Goal: Information Seeking & Learning: Compare options

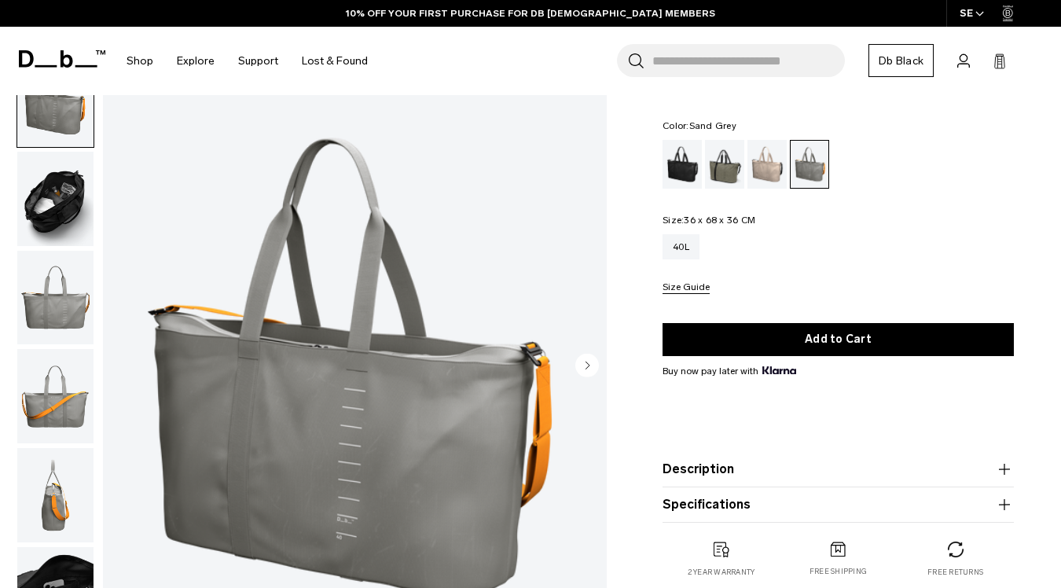
scroll to position [49, 0]
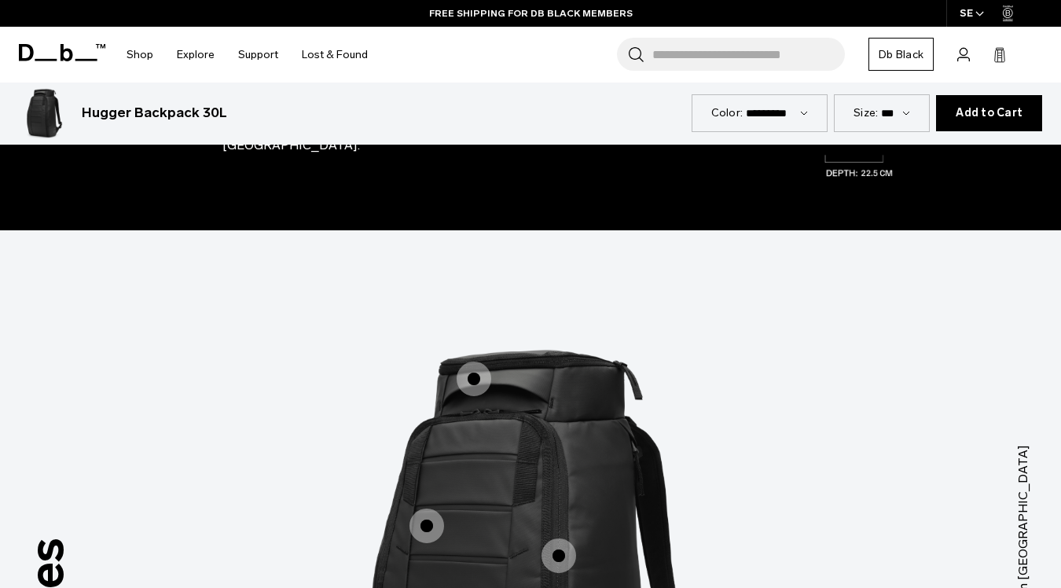
scroll to position [1363, 0]
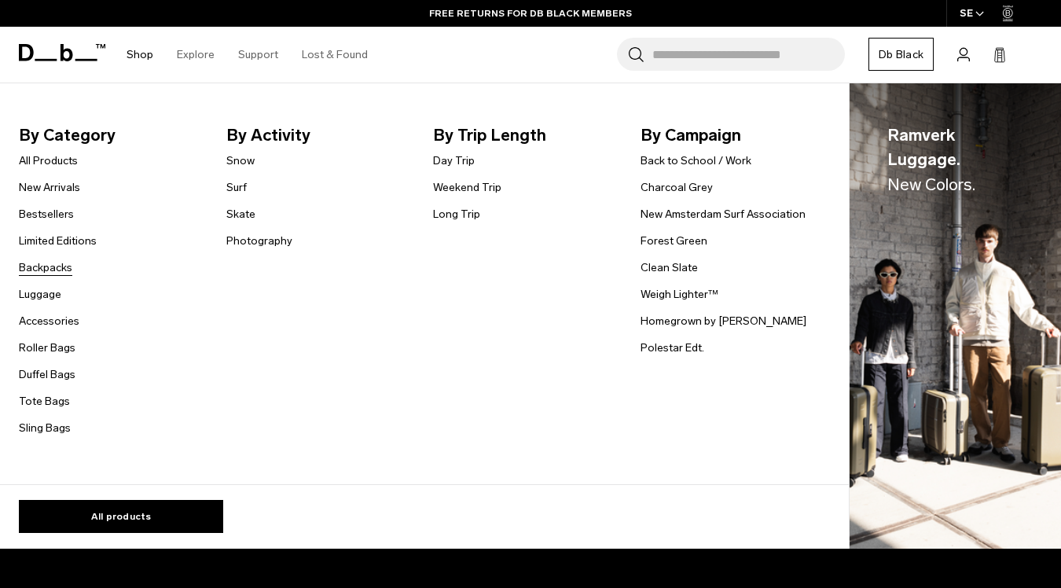
click at [50, 266] on link "Backpacks" at bounding box center [45, 267] width 53 height 17
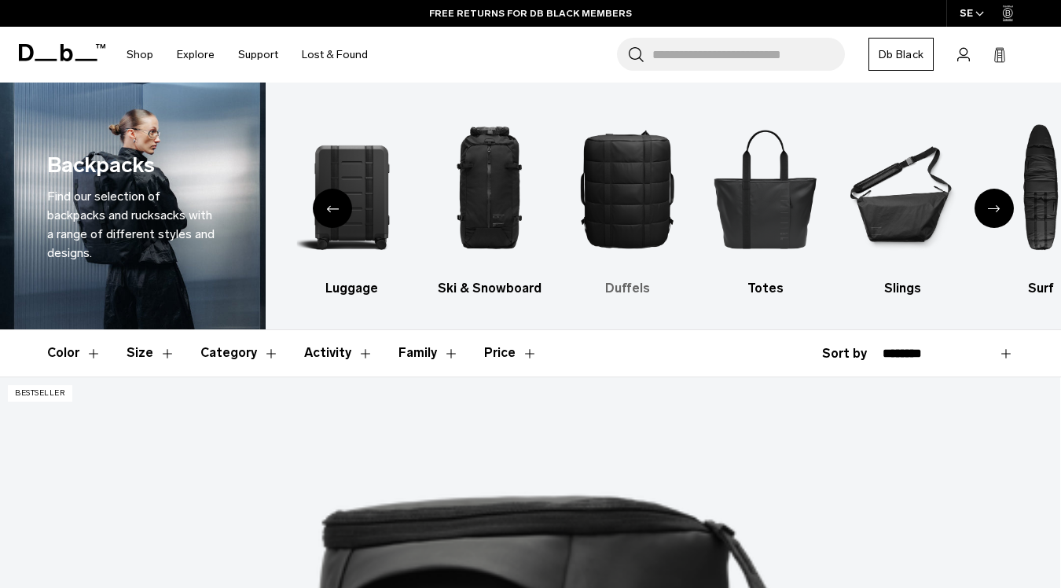
click at [636, 193] on img "4 / 10" at bounding box center [627, 188] width 110 height 165
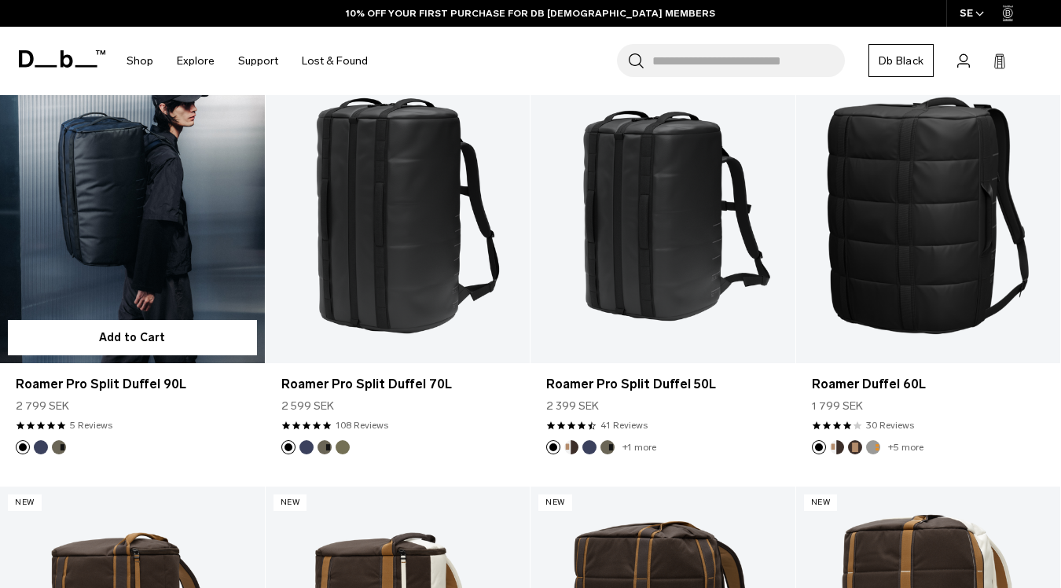
scroll to position [322, 0]
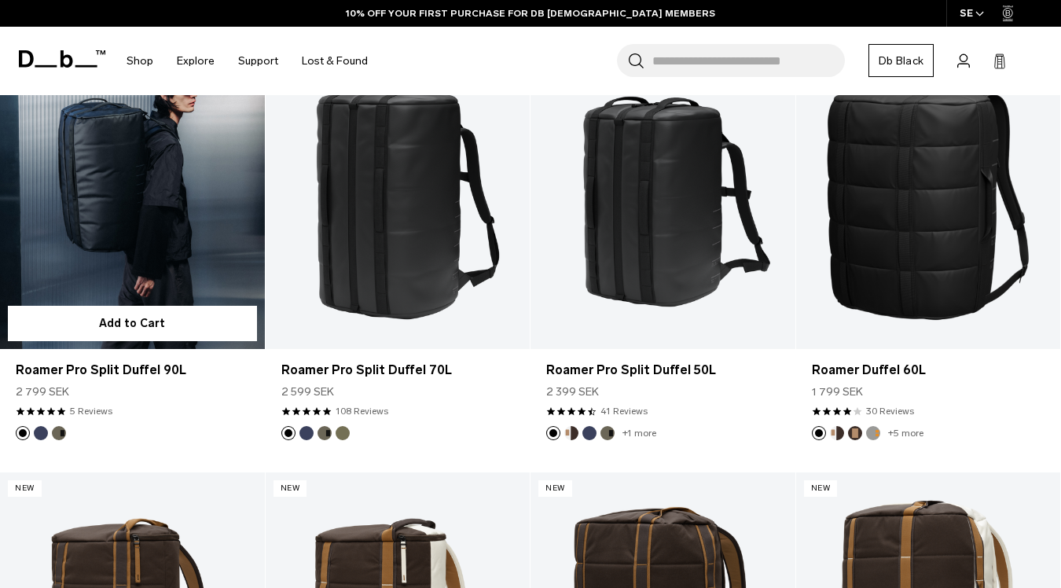
click at [167, 208] on link "Roamer Pro Split Duffel 90L" at bounding box center [132, 202] width 265 height 294
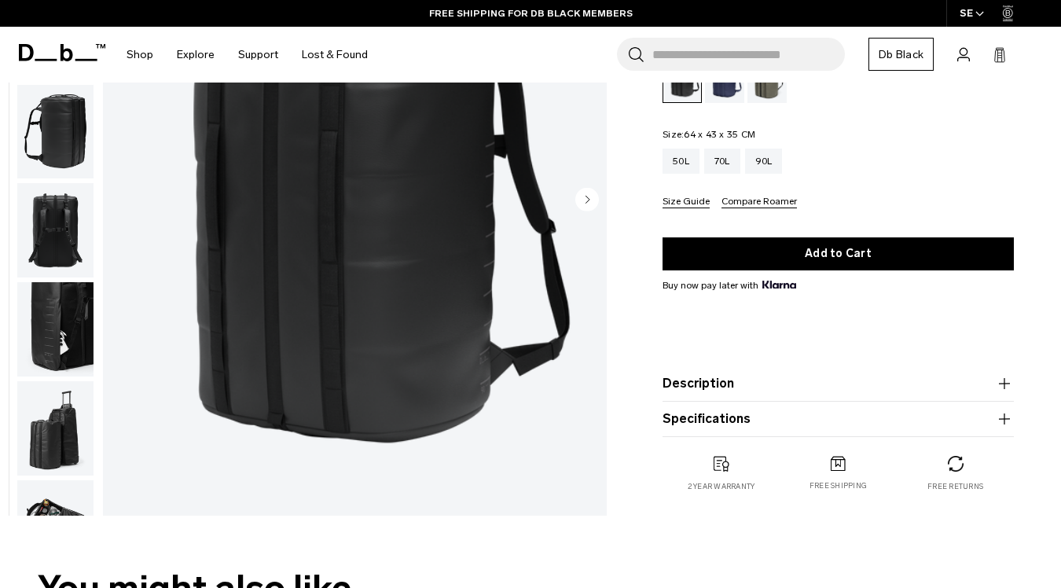
scroll to position [370, 0]
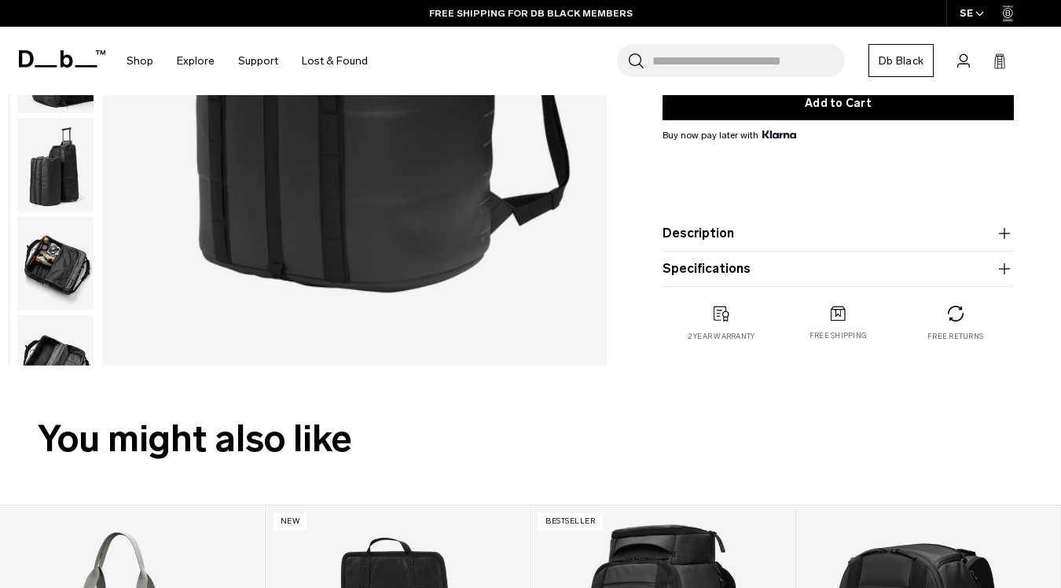
click at [57, 273] on img "button" at bounding box center [55, 264] width 76 height 94
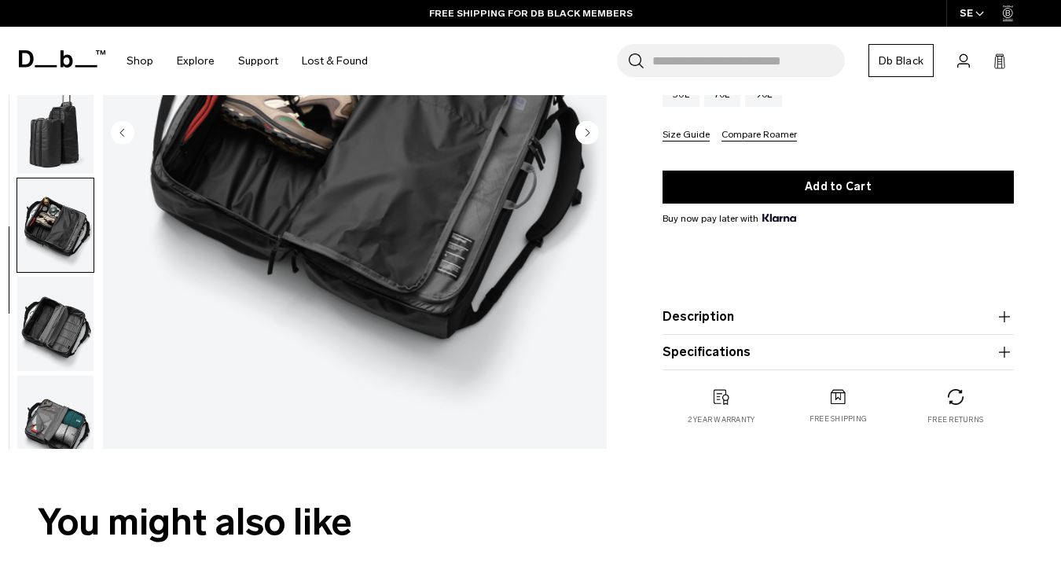
scroll to position [219, 0]
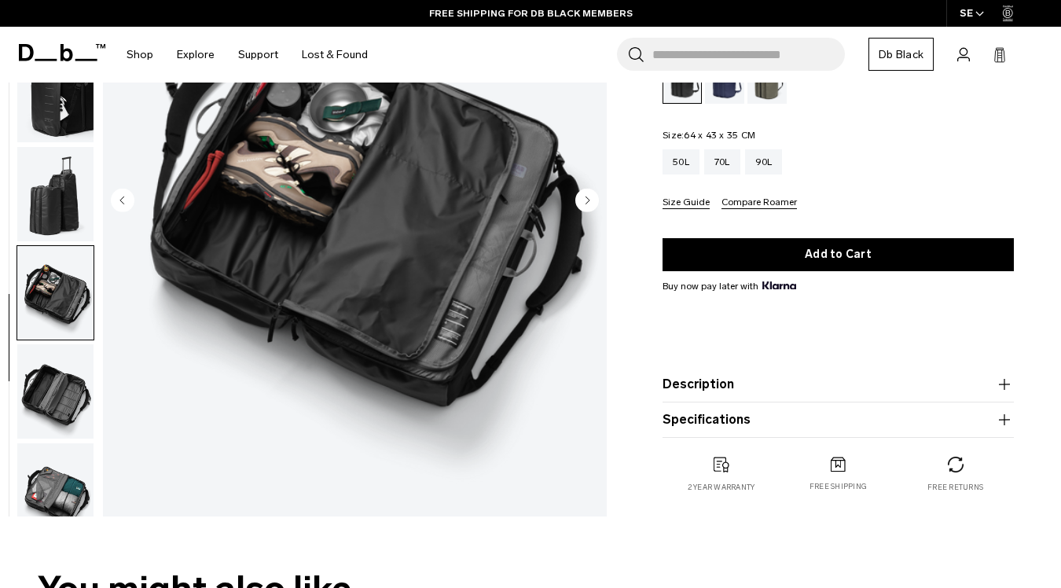
click at [62, 476] on img "button" at bounding box center [55, 490] width 76 height 94
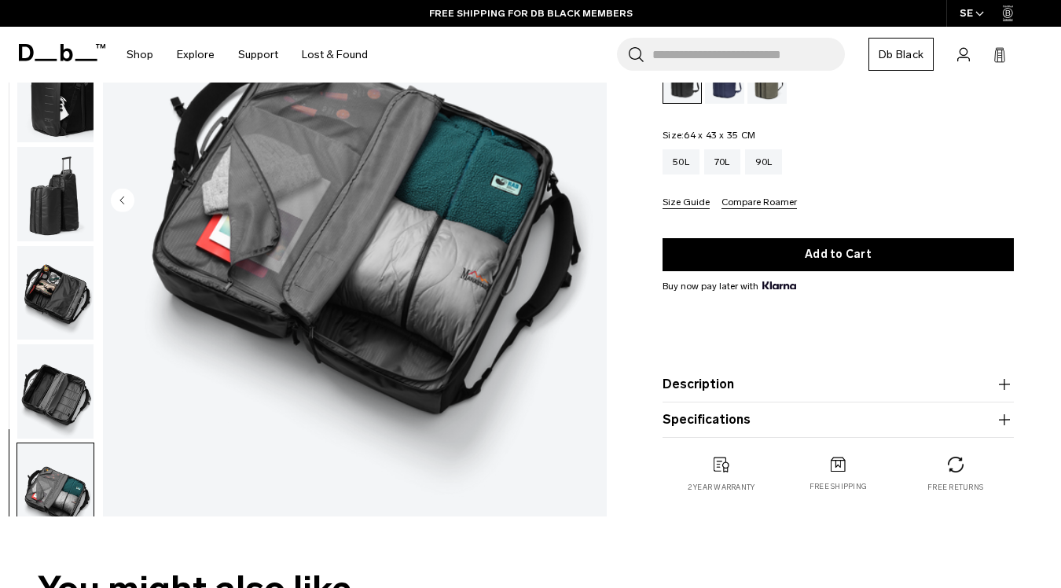
scroll to position [257, 0]
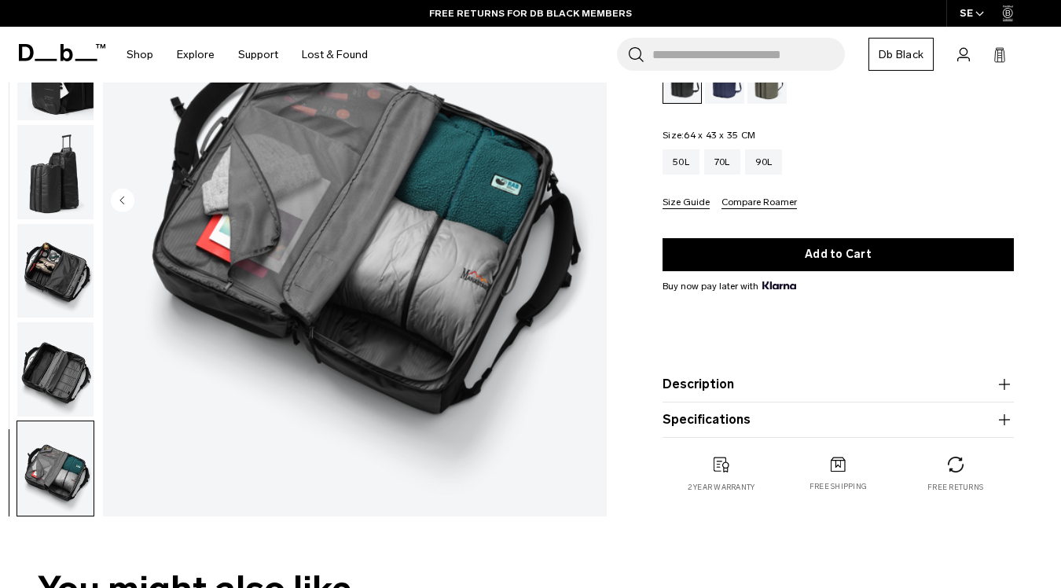
click at [57, 377] on img "button" at bounding box center [55, 369] width 76 height 94
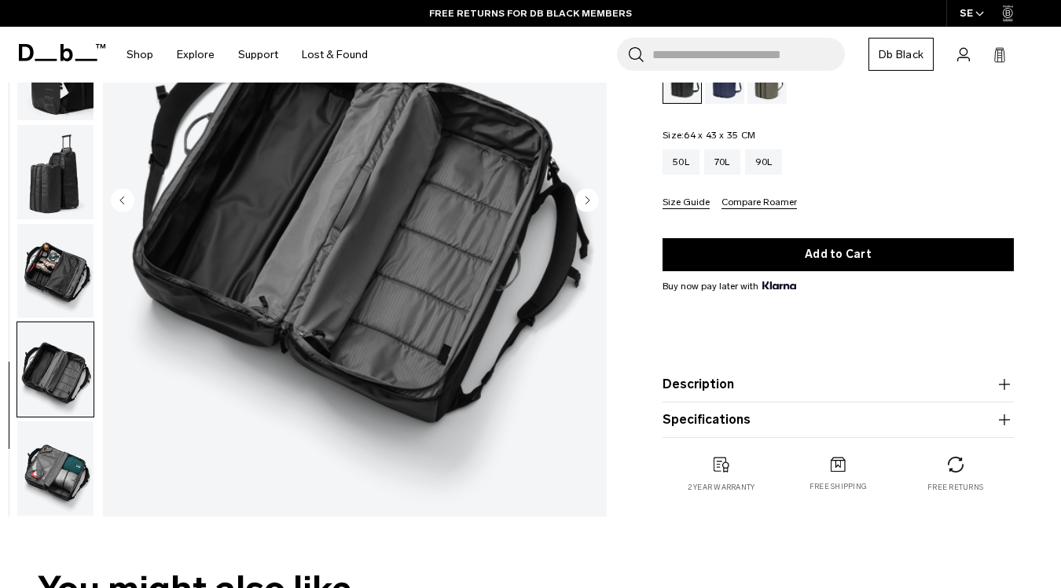
click at [60, 277] on img "button" at bounding box center [55, 271] width 76 height 94
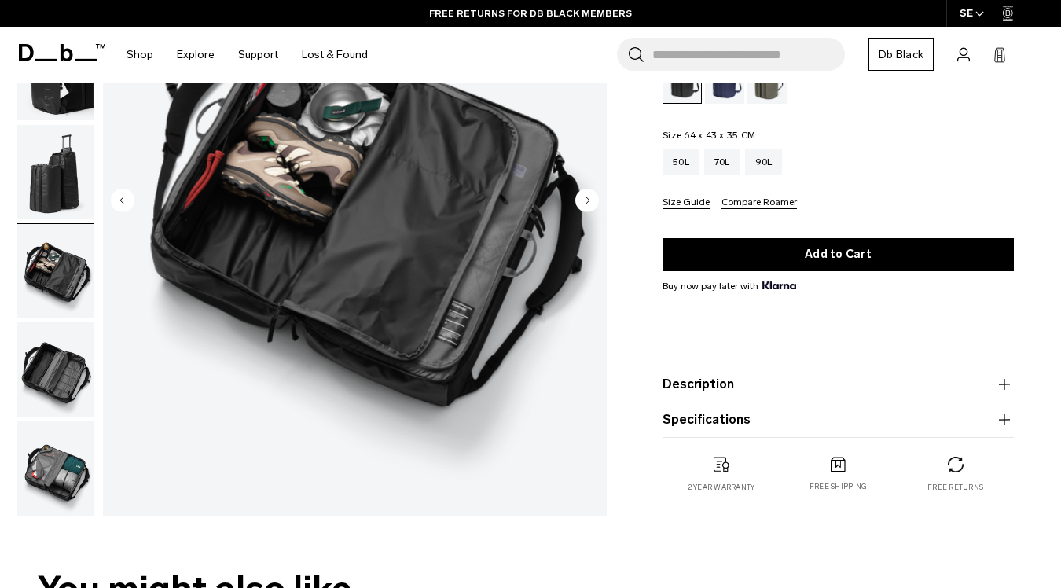
click at [68, 202] on img "button" at bounding box center [55, 172] width 76 height 94
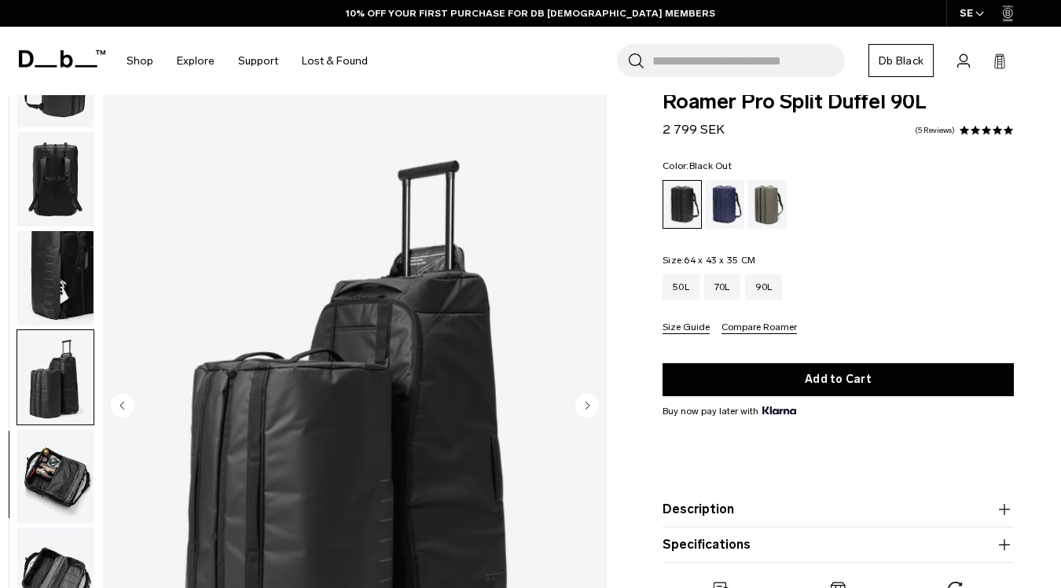
scroll to position [0, 0]
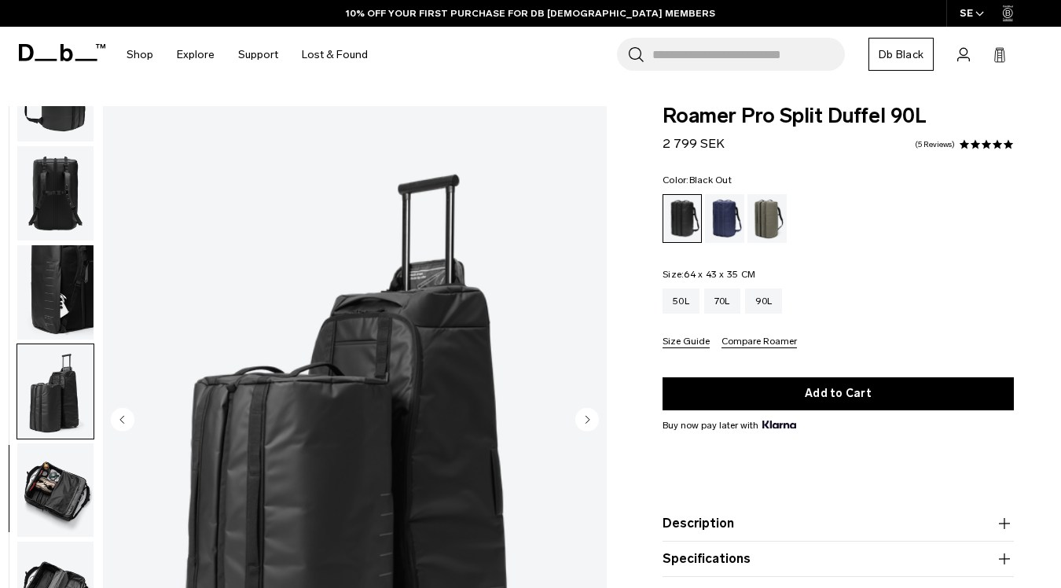
click at [46, 205] on img "button" at bounding box center [55, 193] width 76 height 94
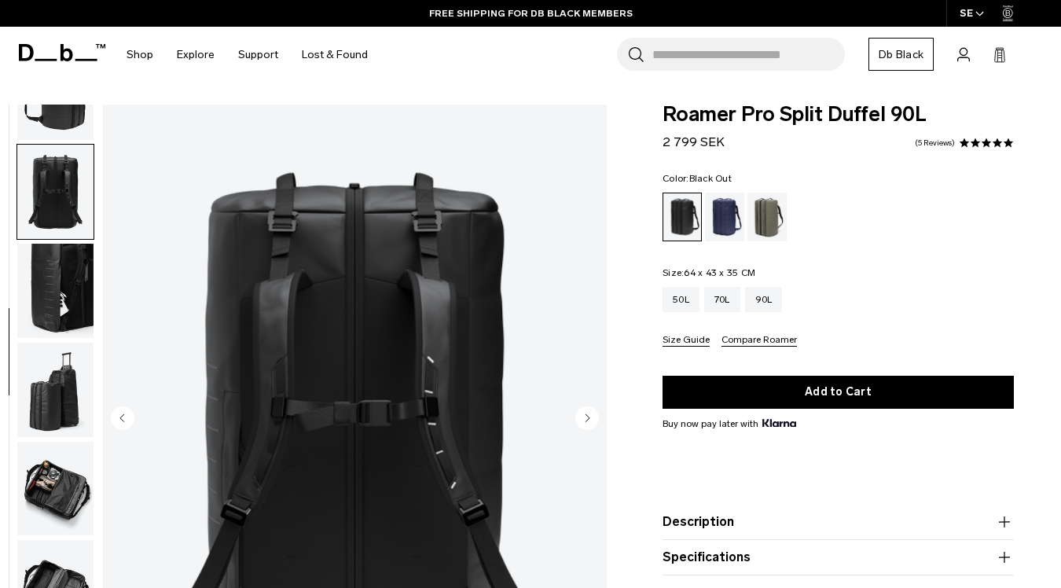
scroll to position [1, 0]
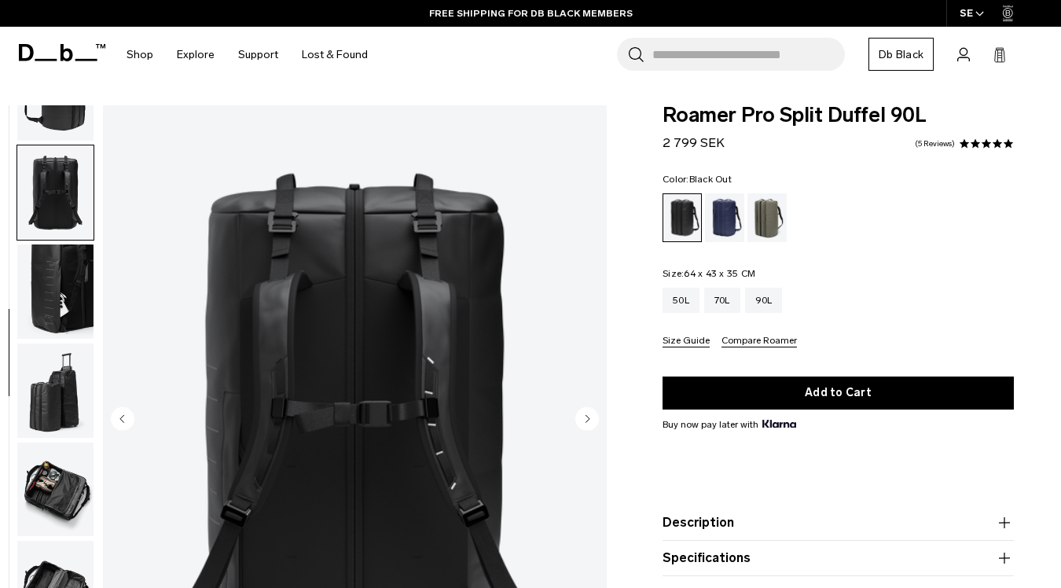
click at [587, 419] on icon "Next slide" at bounding box center [588, 418] width 4 height 7
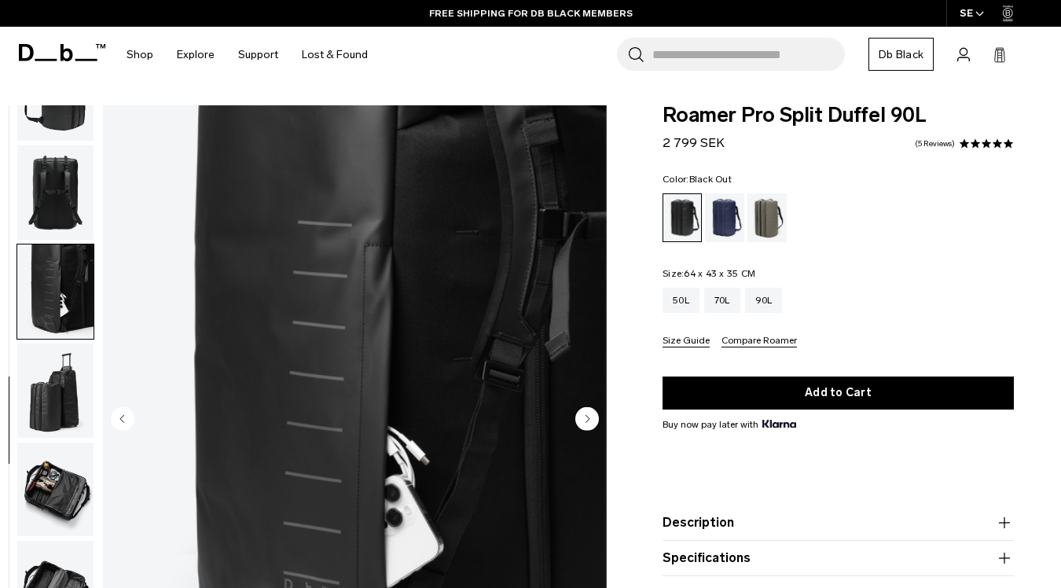
click at [588, 417] on icon "Next slide" at bounding box center [588, 418] width 4 height 7
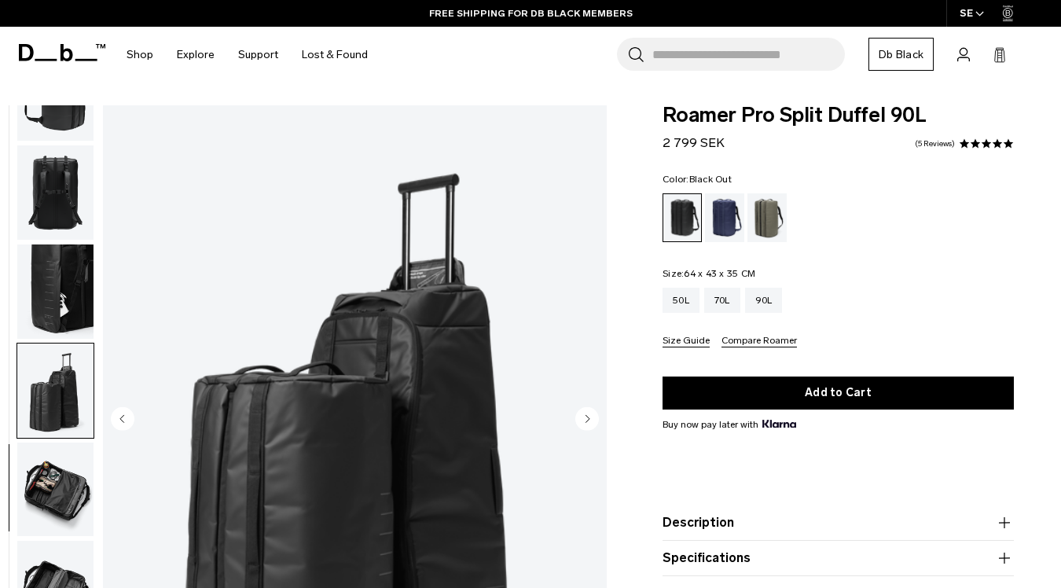
click at [588, 417] on icon "Next slide" at bounding box center [588, 418] width 4 height 7
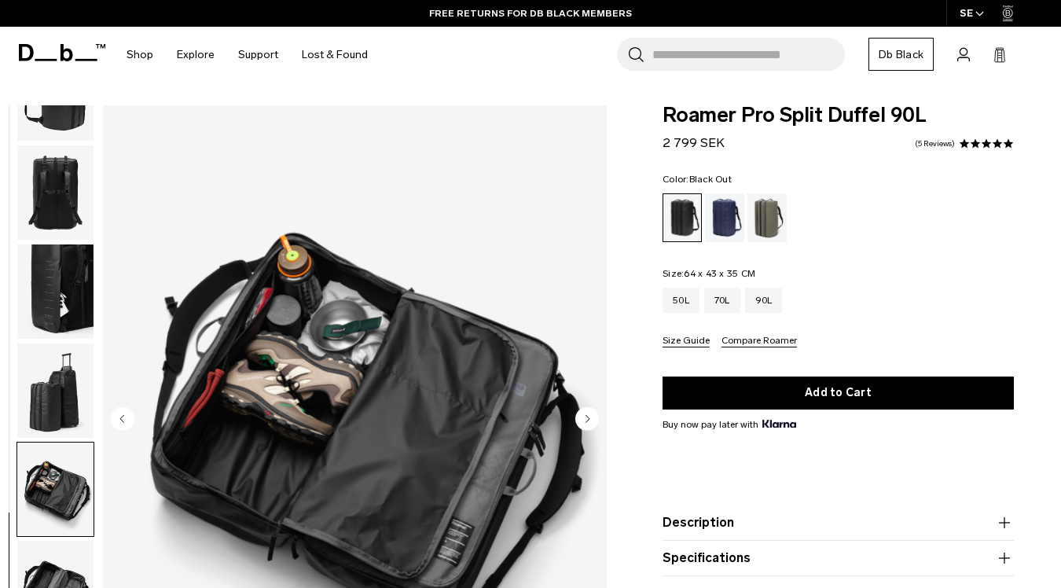
click at [125, 415] on circle "Previous slide" at bounding box center [123, 418] width 24 height 24
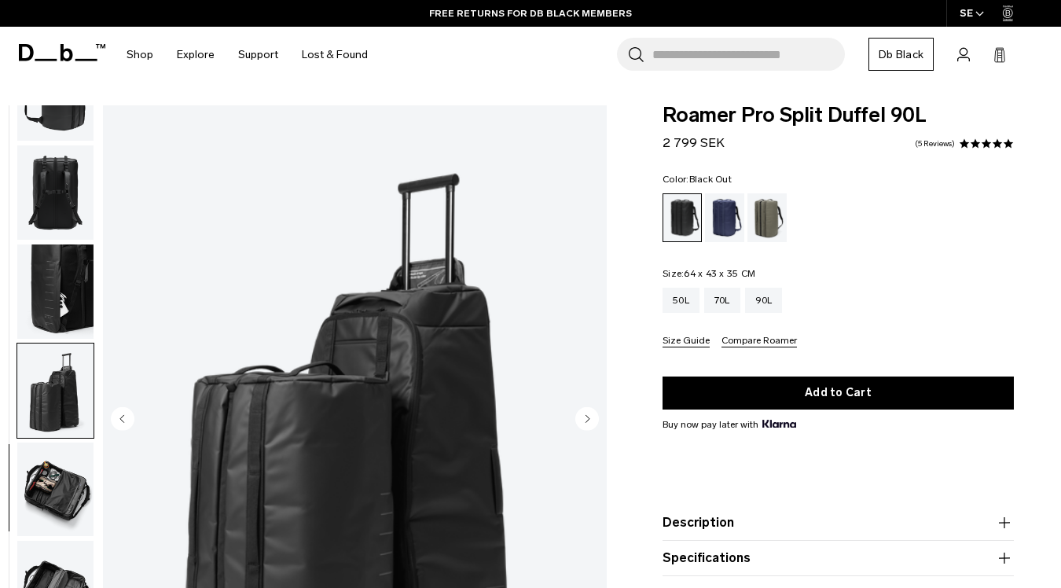
click at [583, 414] on circle "Next slide" at bounding box center [587, 418] width 24 height 24
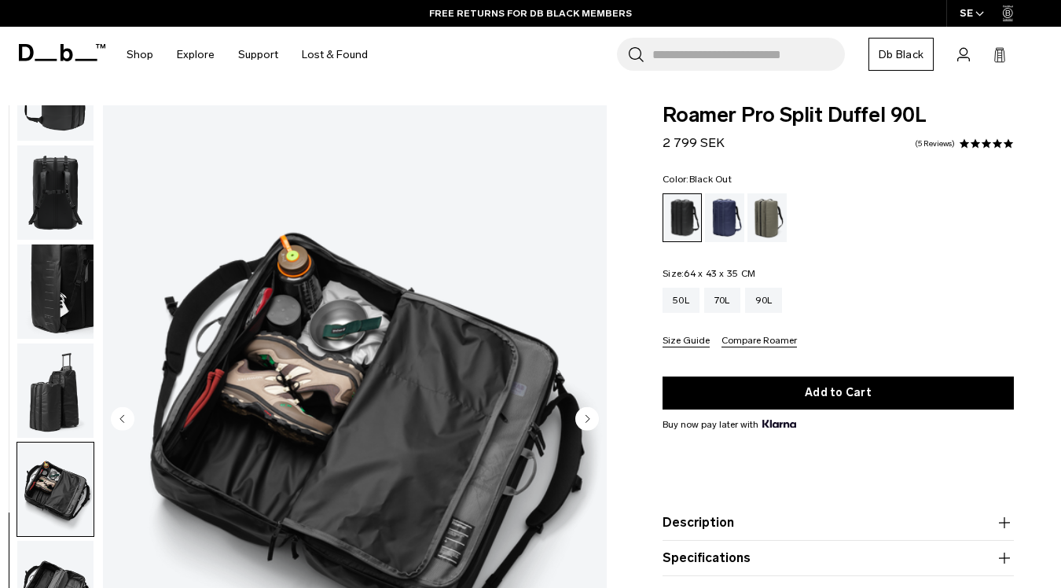
click at [593, 417] on circle "Next slide" at bounding box center [587, 418] width 24 height 24
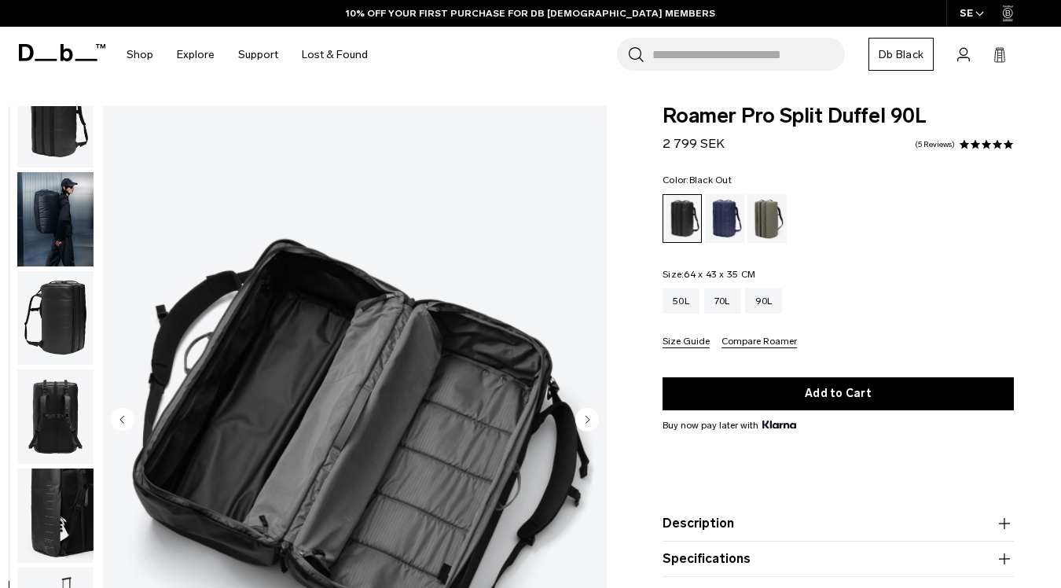
scroll to position [0, 0]
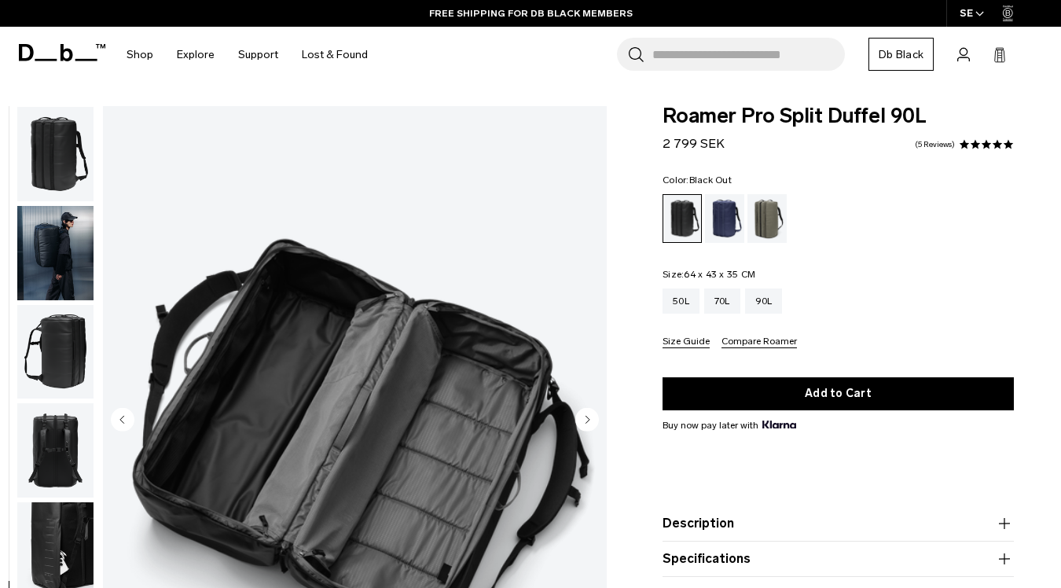
click at [55, 156] on img "button" at bounding box center [55, 154] width 76 height 94
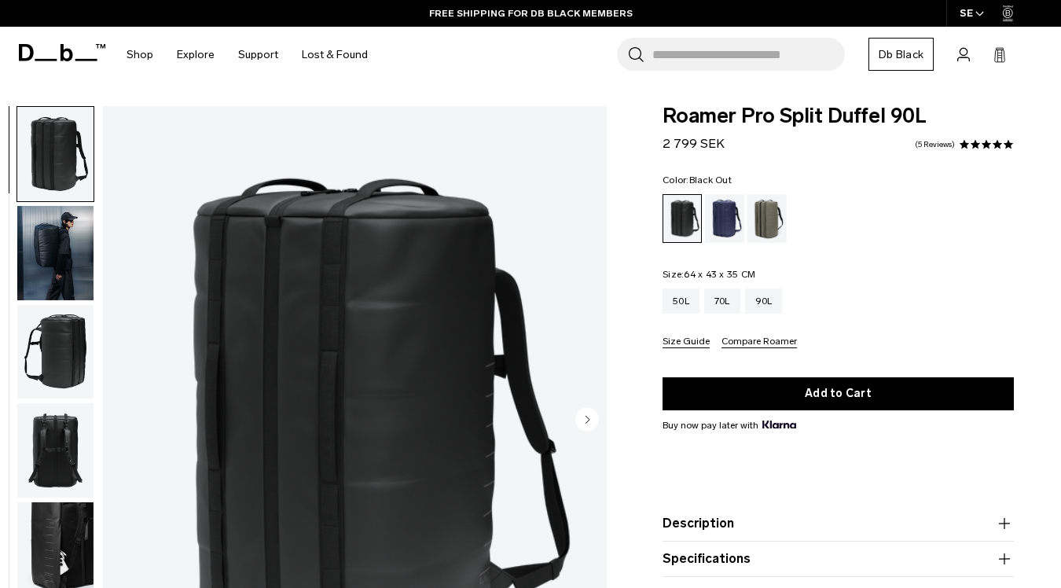
click at [78, 248] on img "button" at bounding box center [55, 253] width 76 height 94
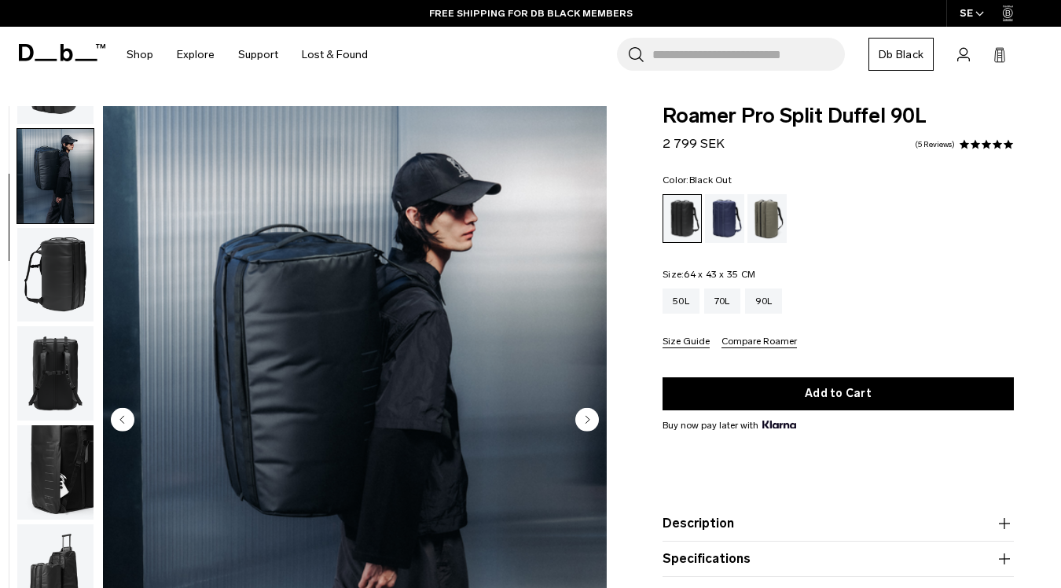
scroll to position [99, 0]
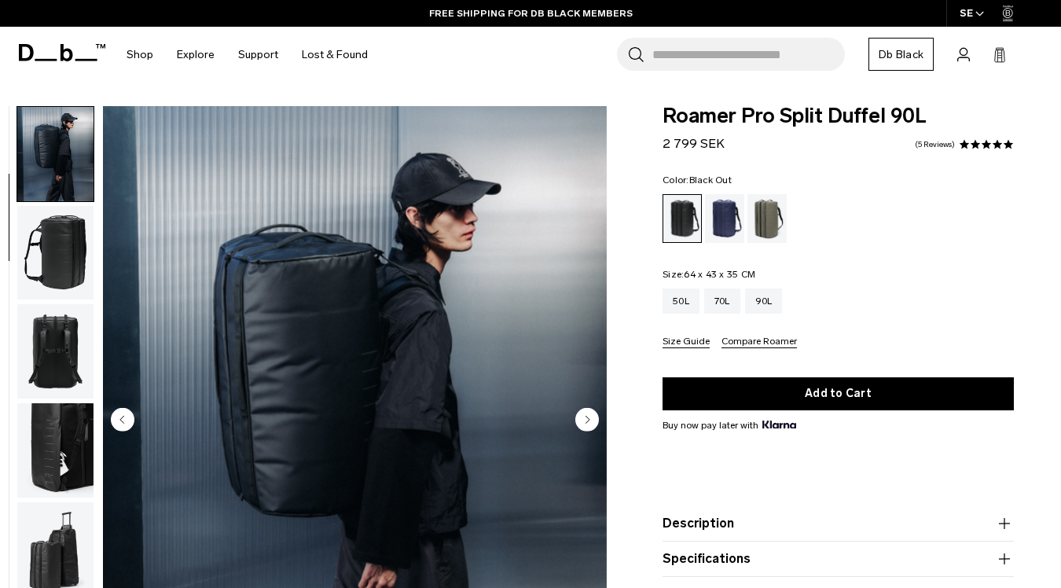
click at [58, 245] on img "button" at bounding box center [55, 253] width 76 height 94
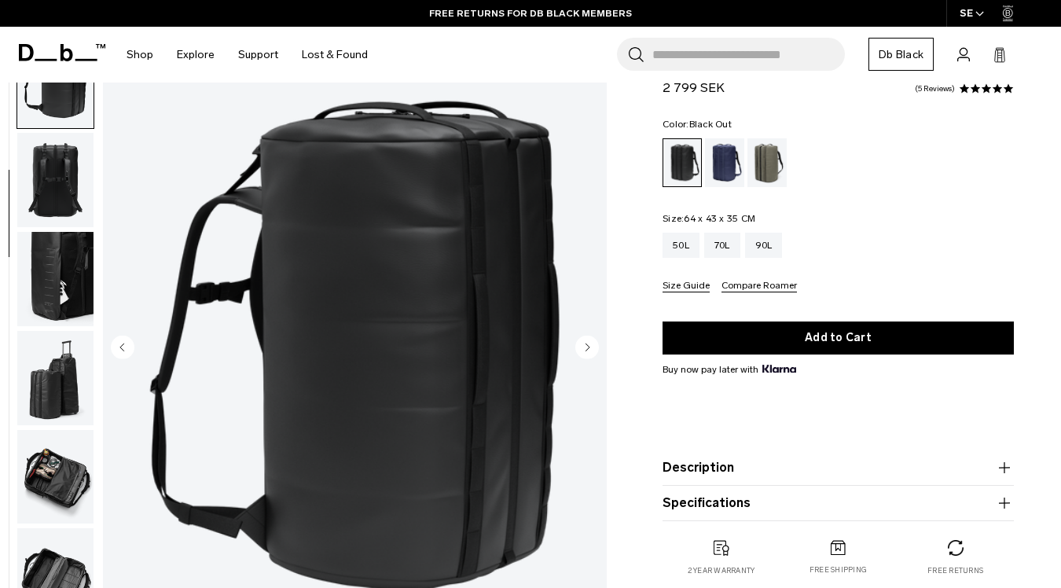
scroll to position [88, 0]
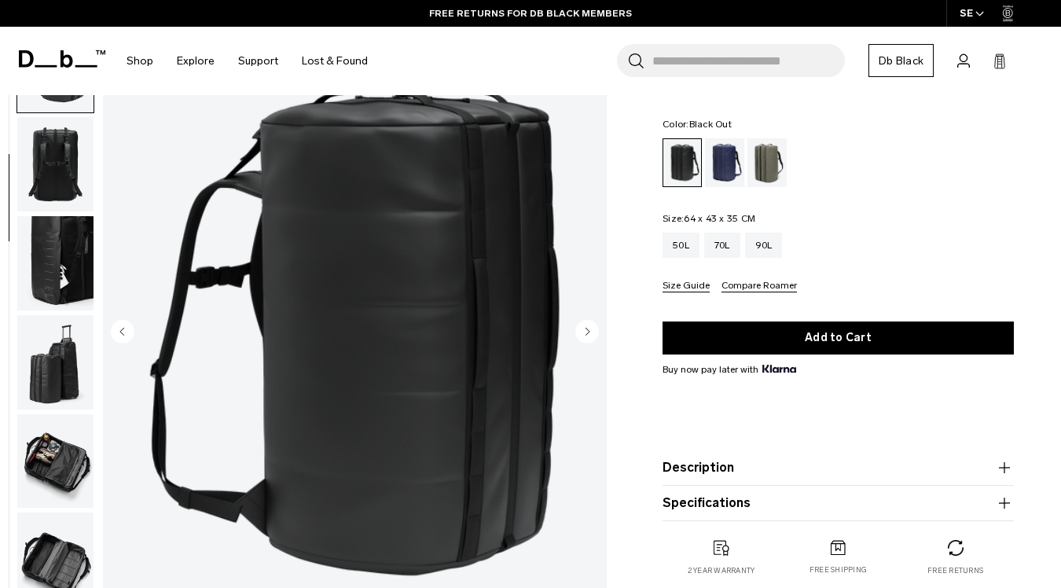
click at [105, 380] on img "3 / 9" at bounding box center [355, 333] width 504 height 630
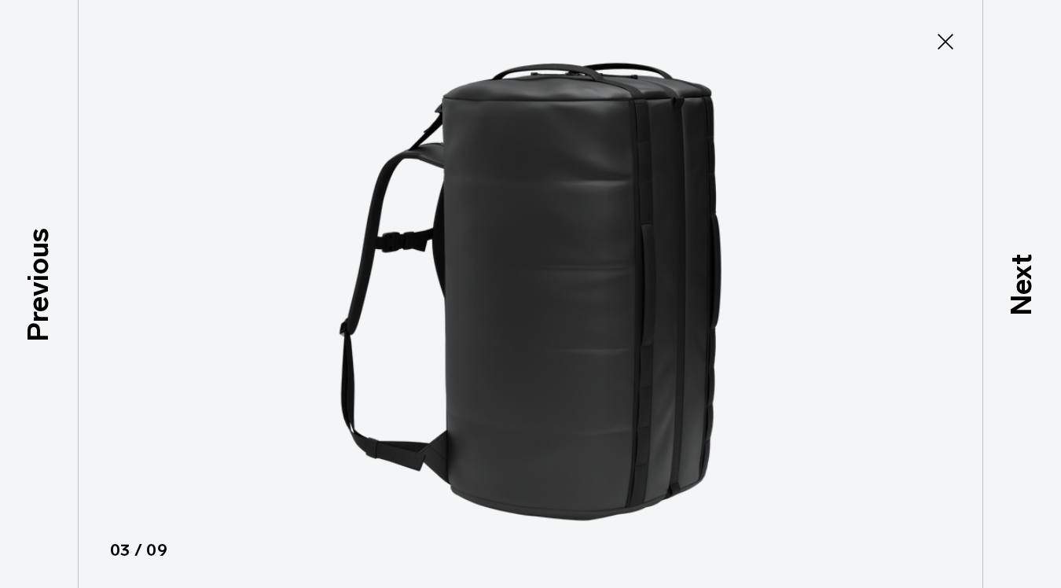
click at [946, 38] on icon at bounding box center [945, 41] width 25 height 25
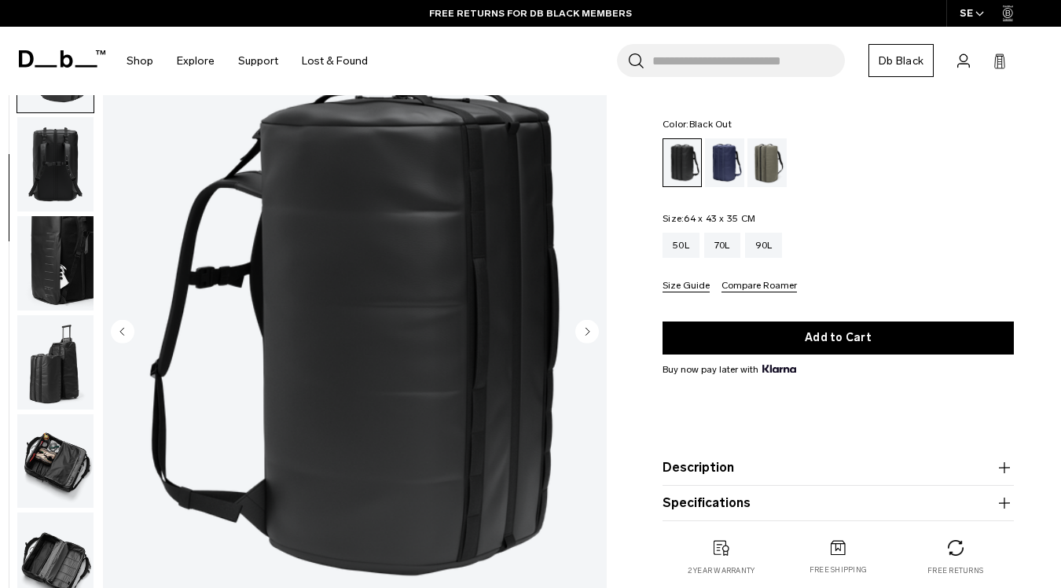
click at [53, 465] on img "button" at bounding box center [55, 461] width 76 height 94
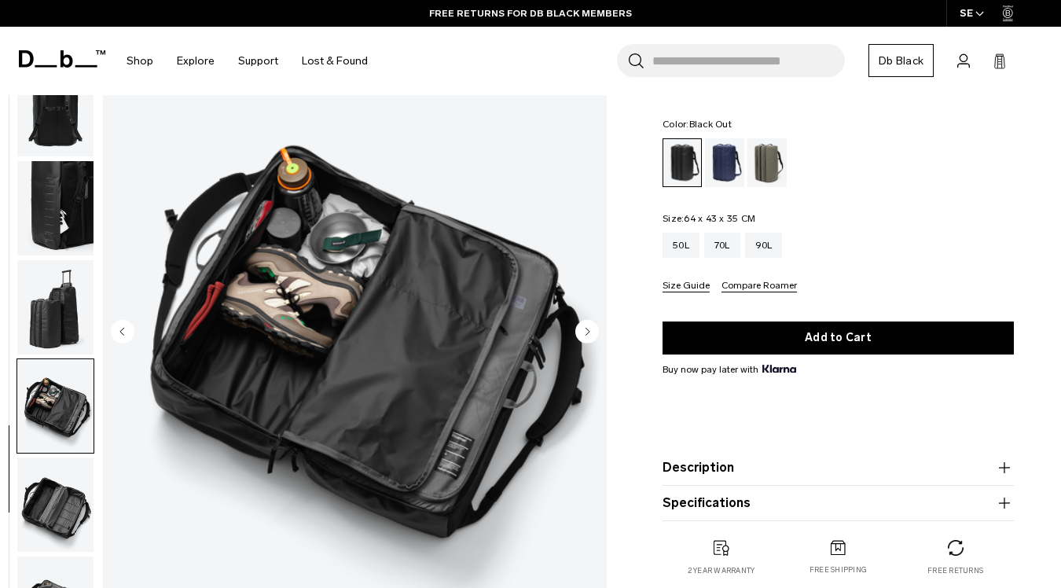
scroll to position [257, 0]
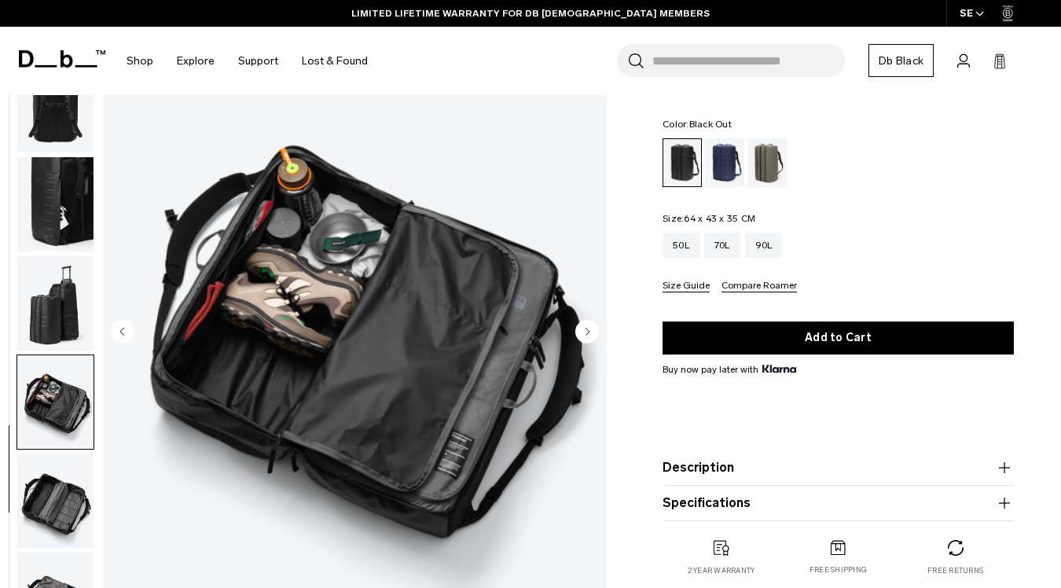
click at [49, 516] on img "button" at bounding box center [55, 501] width 76 height 94
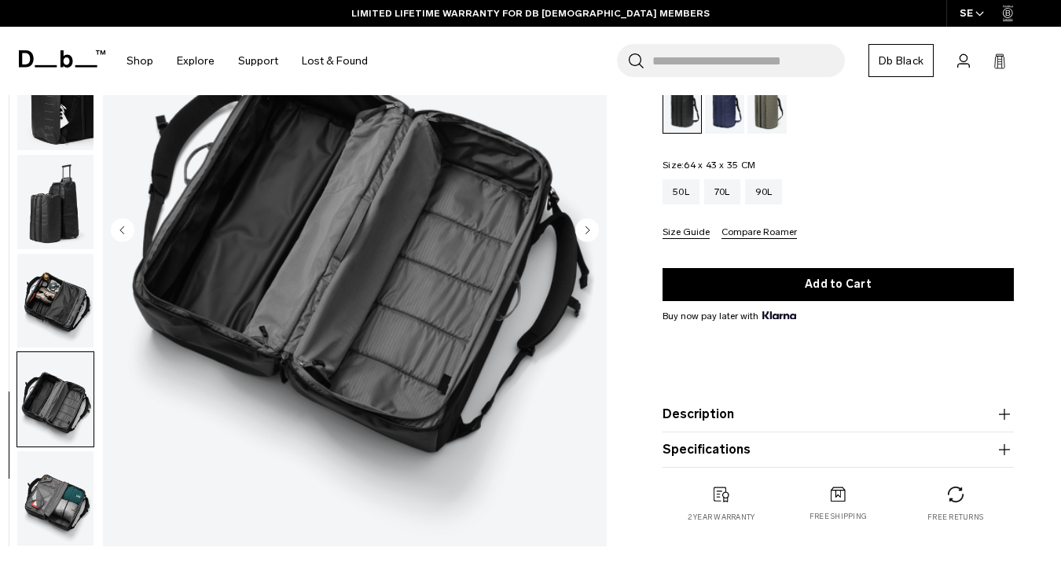
scroll to position [193, 0]
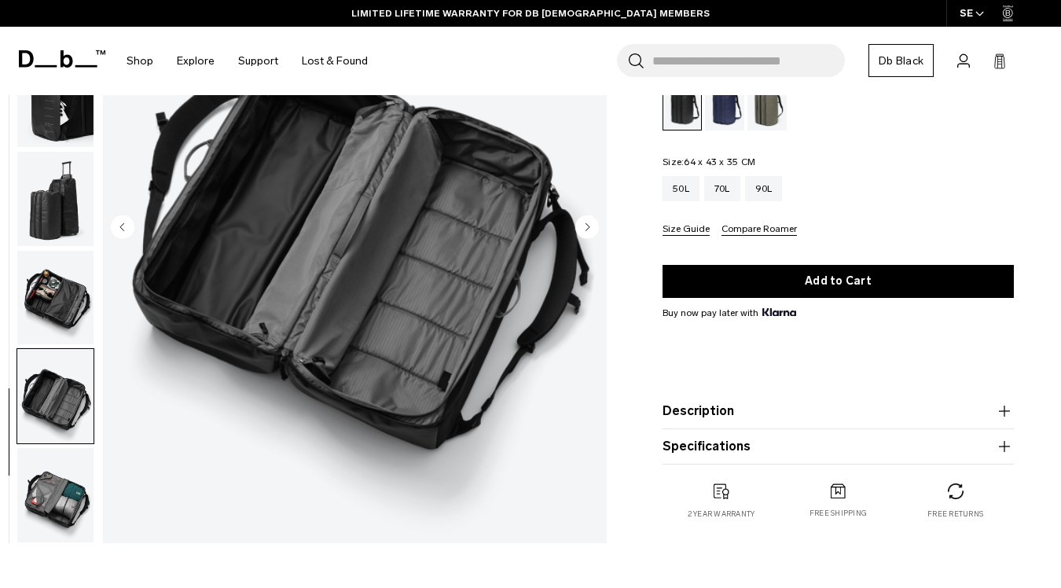
click at [27, 499] on img "button" at bounding box center [55, 495] width 76 height 94
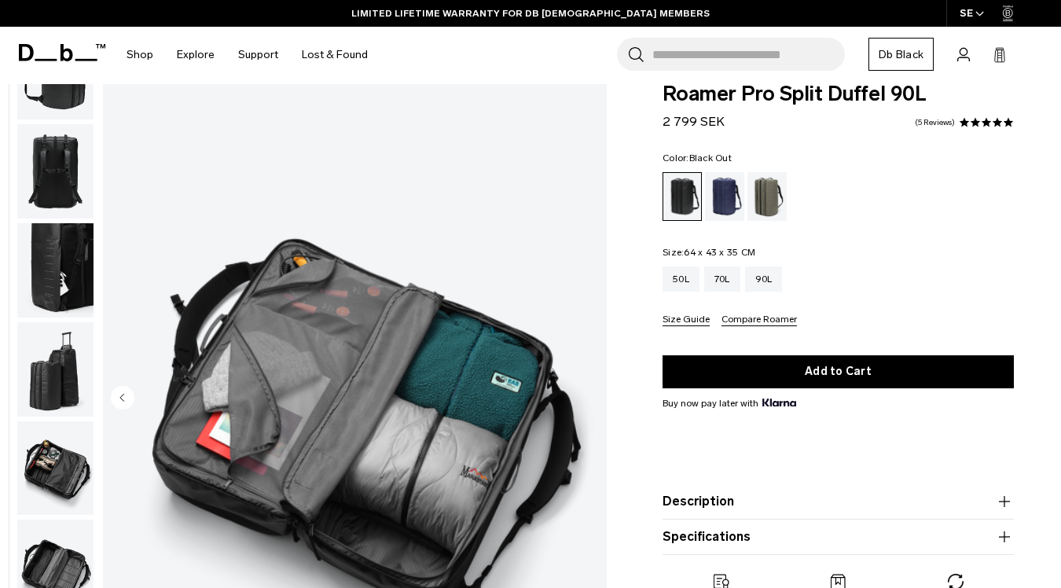
scroll to position [0, 0]
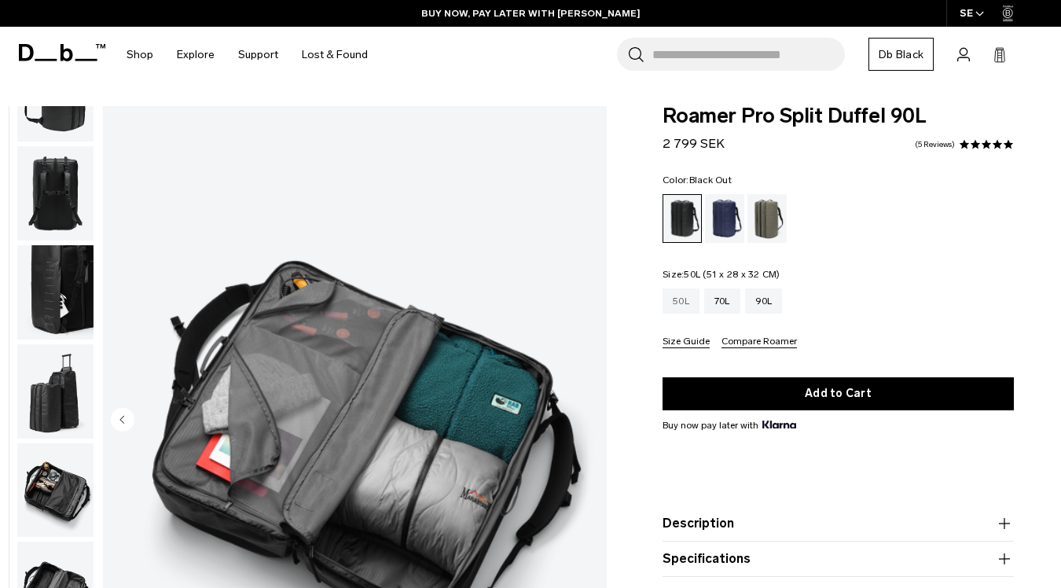
click at [683, 314] on div "50L" at bounding box center [681, 300] width 37 height 25
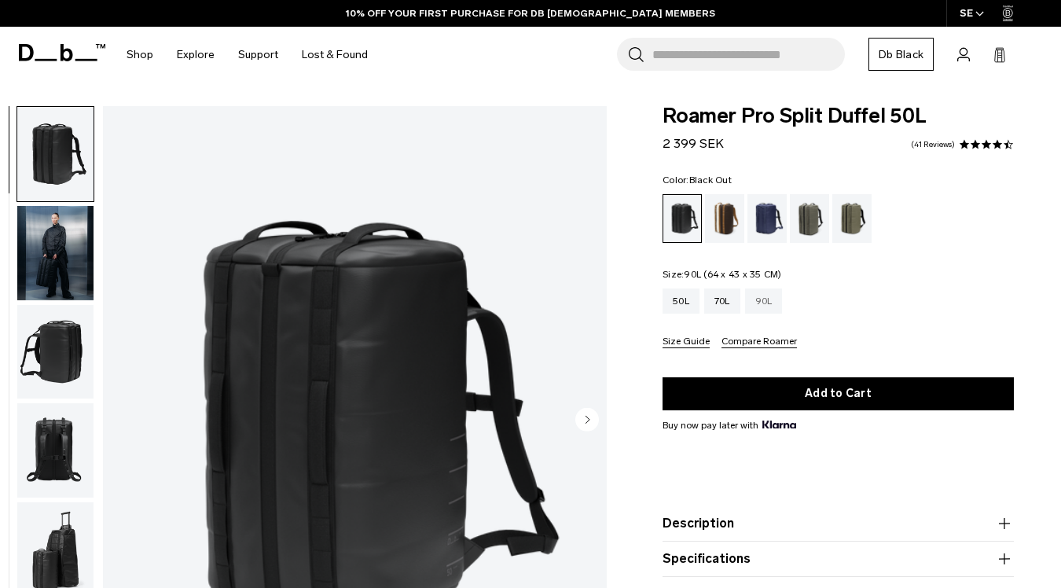
click at [758, 298] on div "90L" at bounding box center [764, 300] width 38 height 25
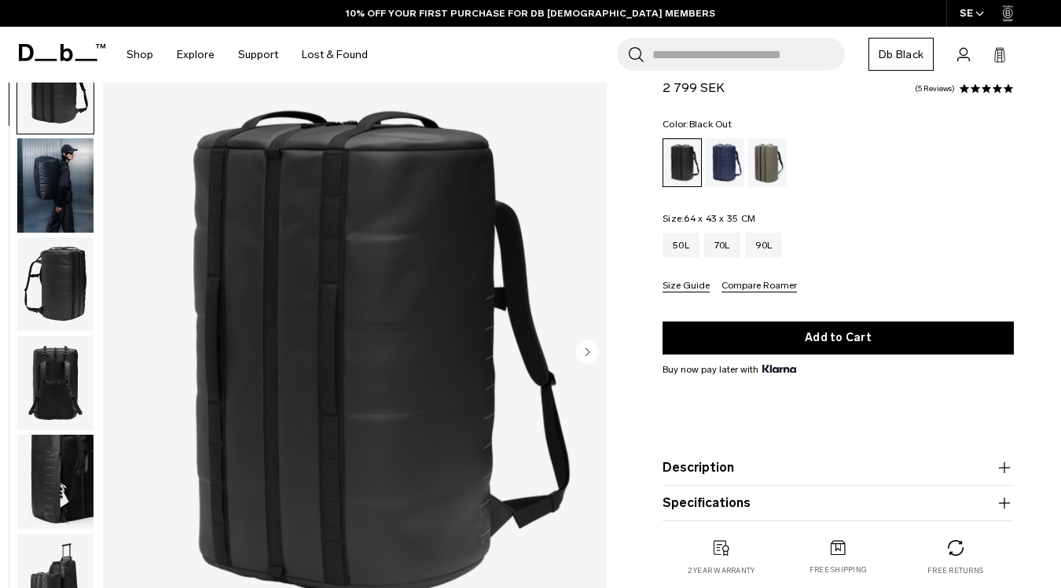
scroll to position [87, 0]
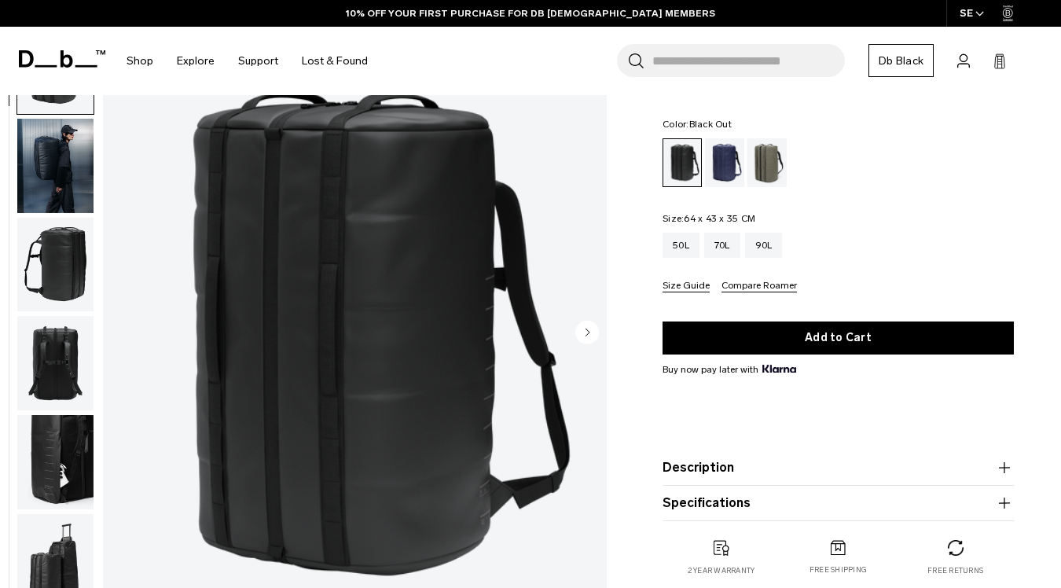
click at [62, 275] on img "button" at bounding box center [55, 265] width 76 height 94
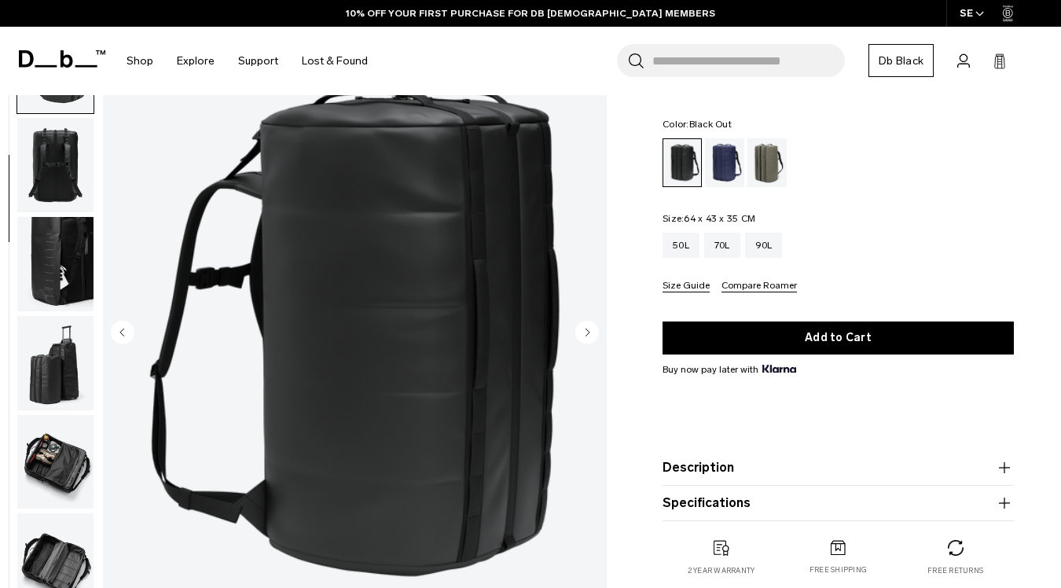
click at [61, 244] on img "button" at bounding box center [55, 264] width 76 height 94
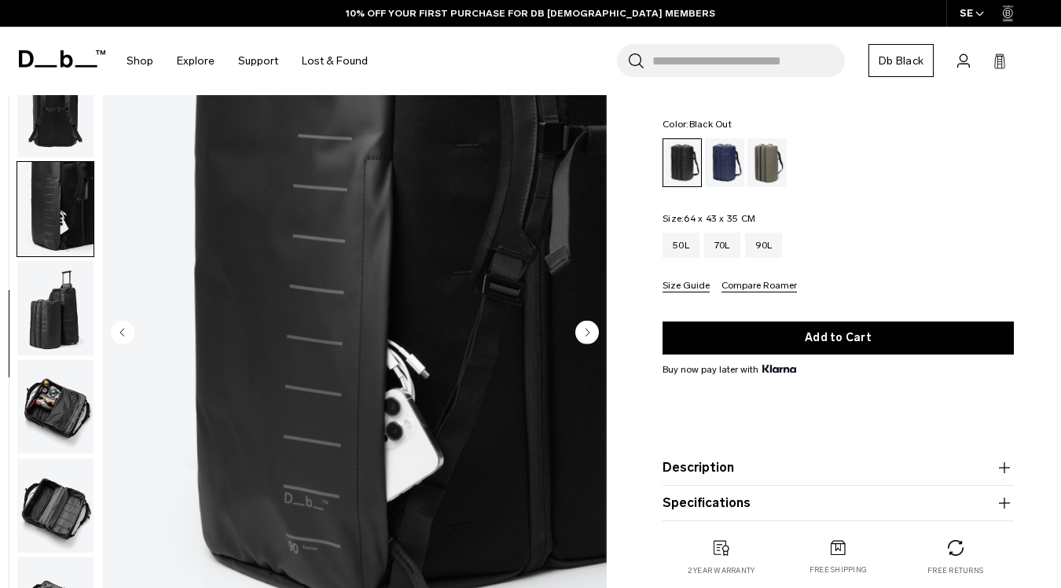
scroll to position [257, 0]
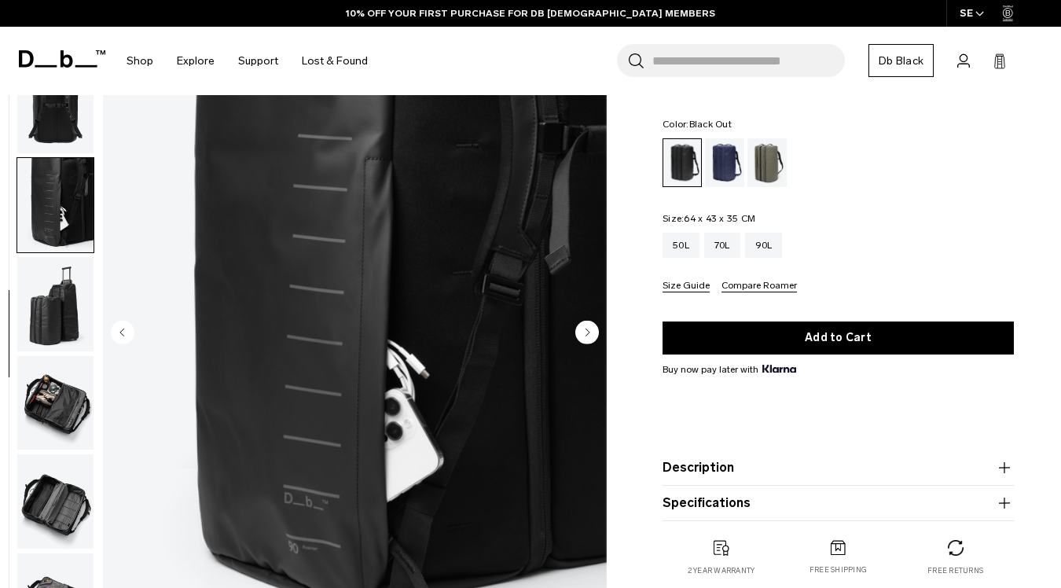
click at [52, 285] on img "button" at bounding box center [55, 304] width 76 height 94
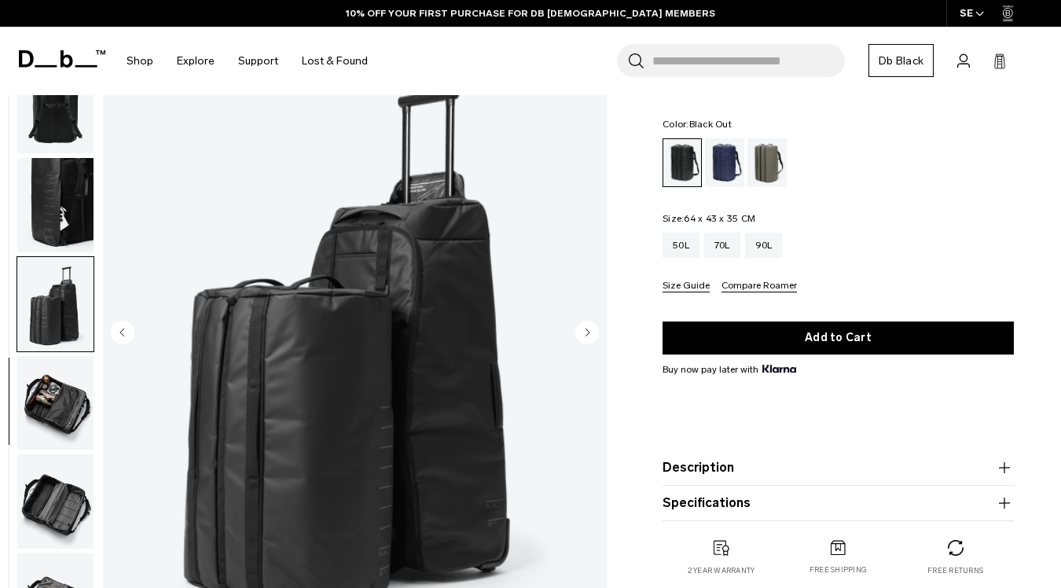
click at [61, 376] on img "button" at bounding box center [55, 403] width 76 height 94
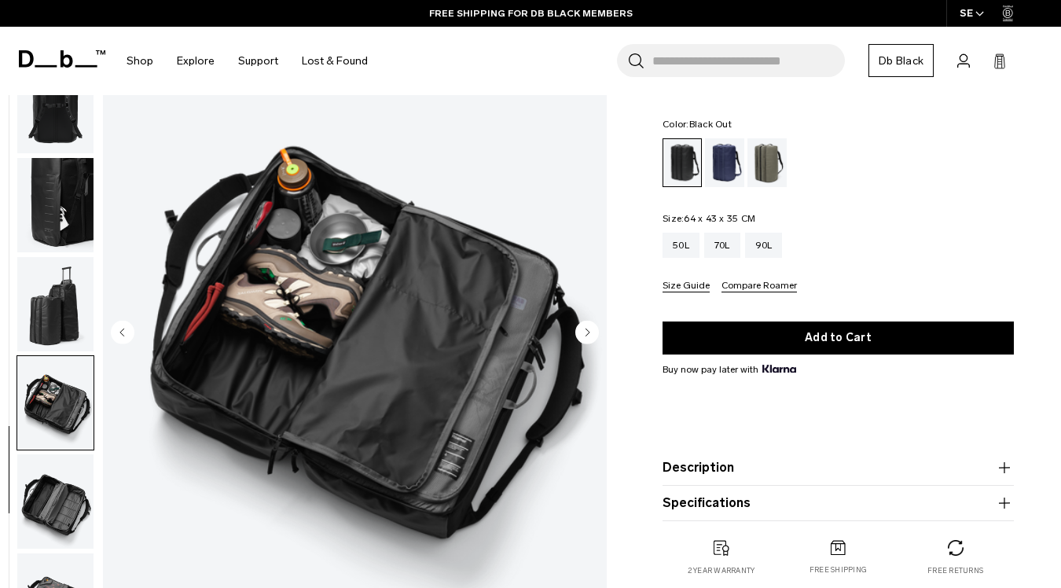
scroll to position [98, 0]
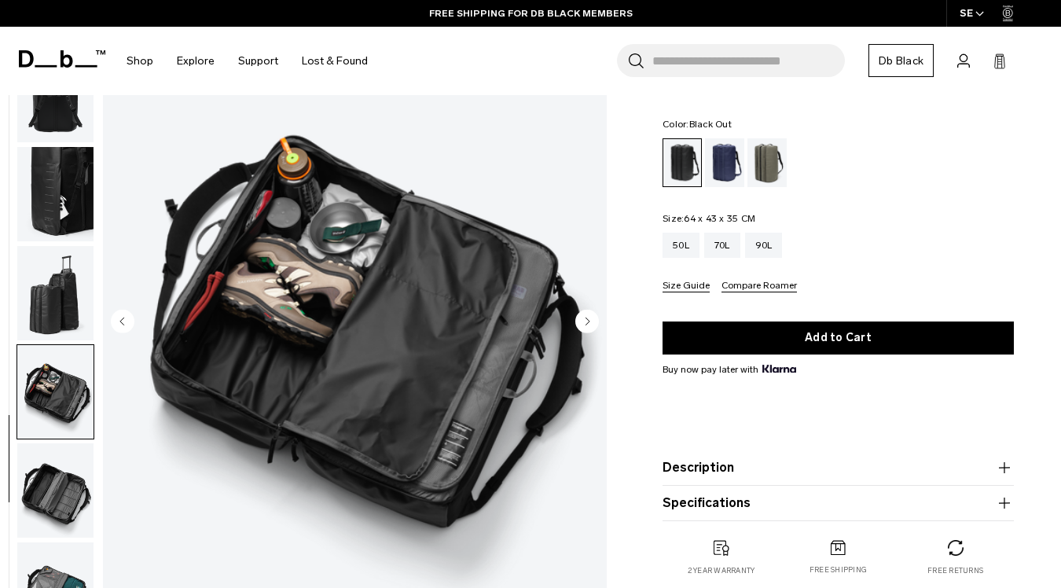
click at [53, 399] on img "button" at bounding box center [55, 392] width 76 height 94
click at [53, 508] on img "button" at bounding box center [55, 490] width 76 height 94
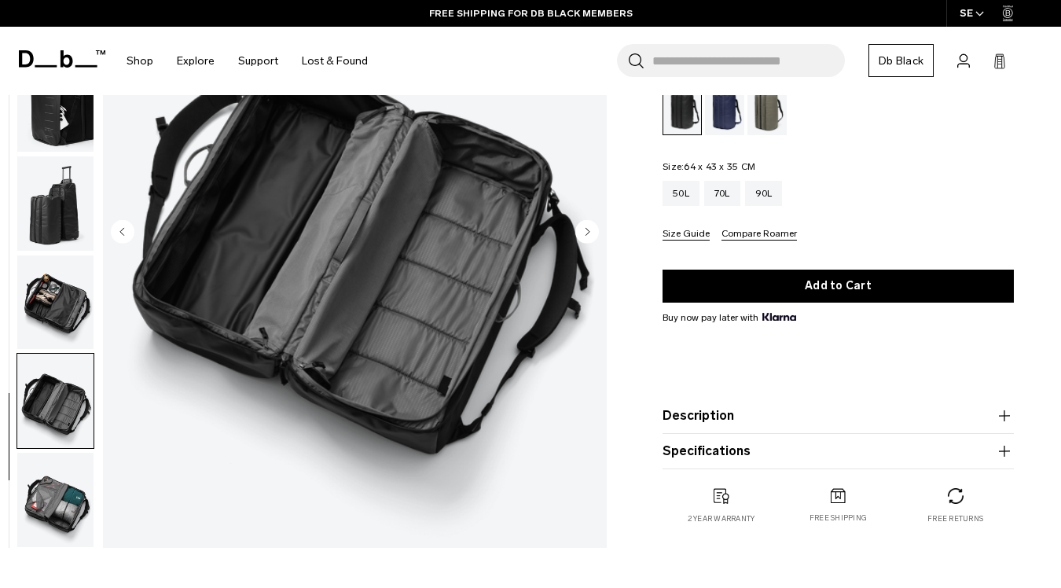
scroll to position [207, 0]
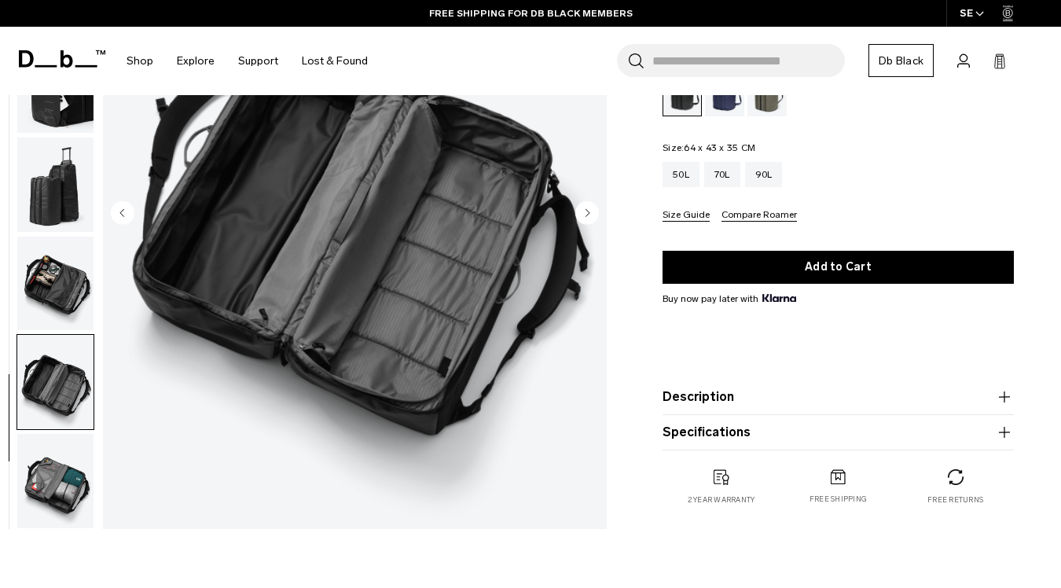
click at [42, 459] on img "button" at bounding box center [55, 481] width 76 height 94
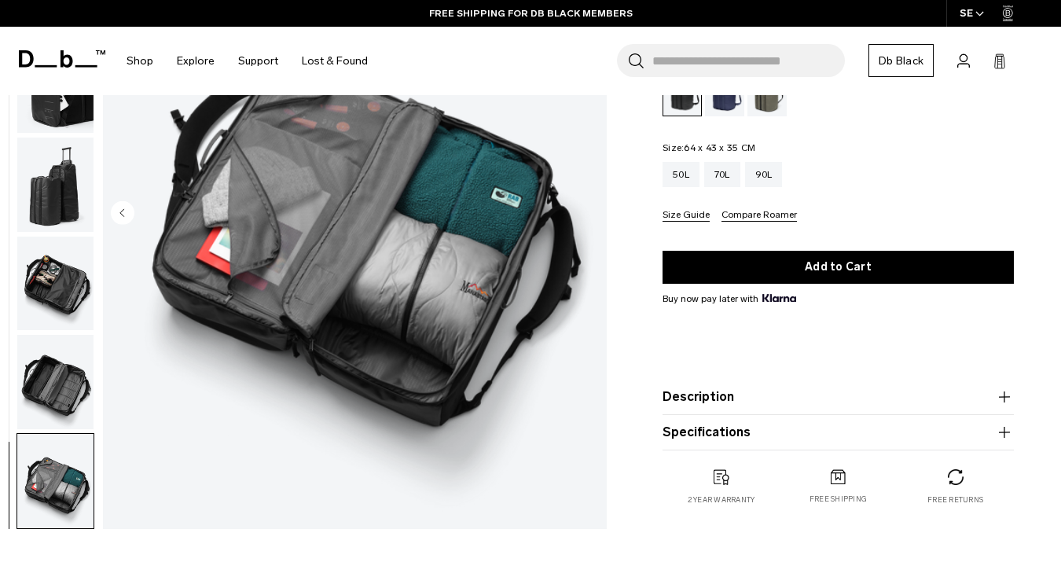
scroll to position [0, 0]
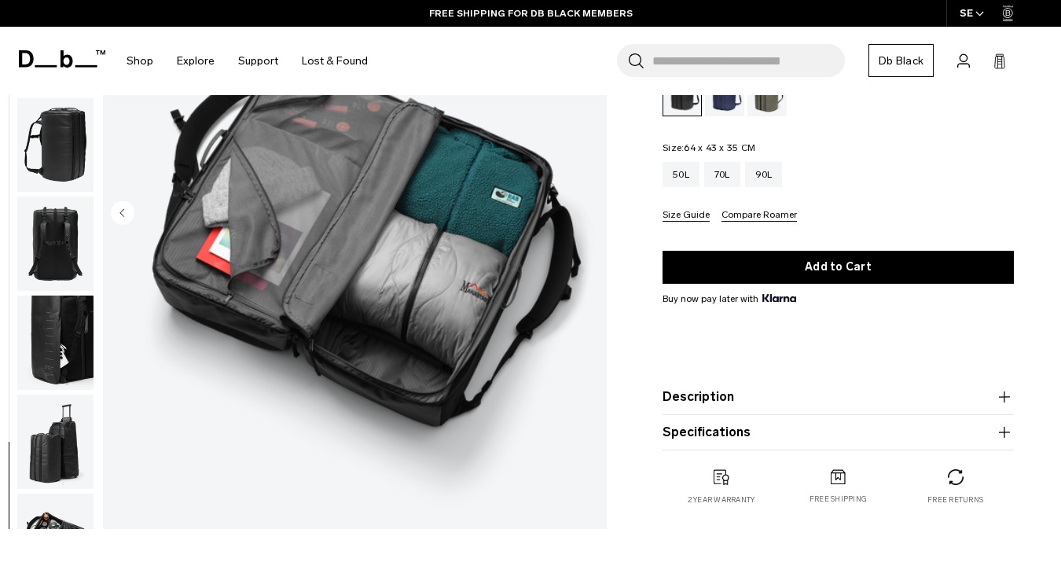
click at [65, 158] on img "button" at bounding box center [55, 145] width 76 height 94
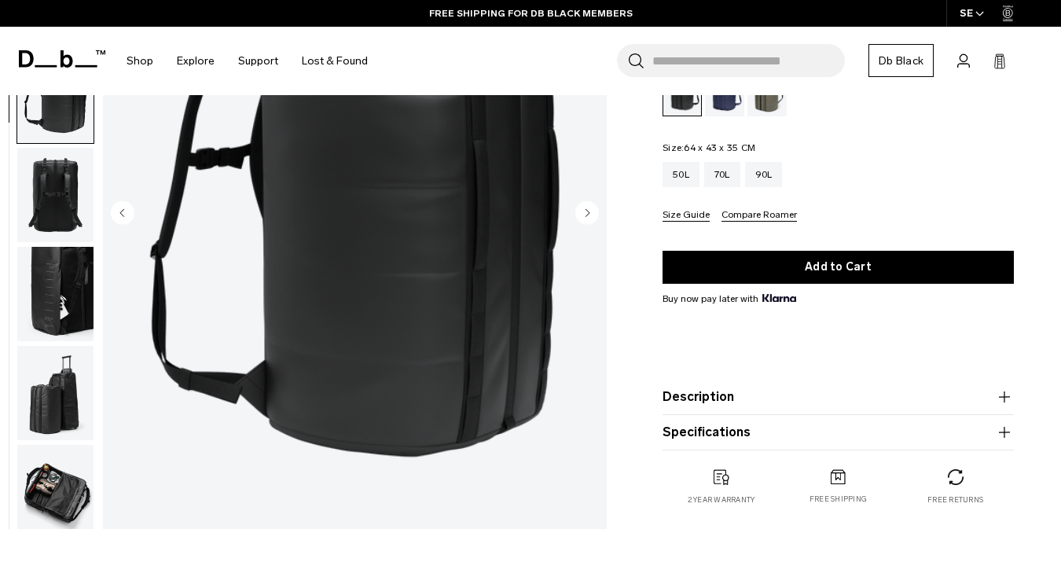
scroll to position [47, 0]
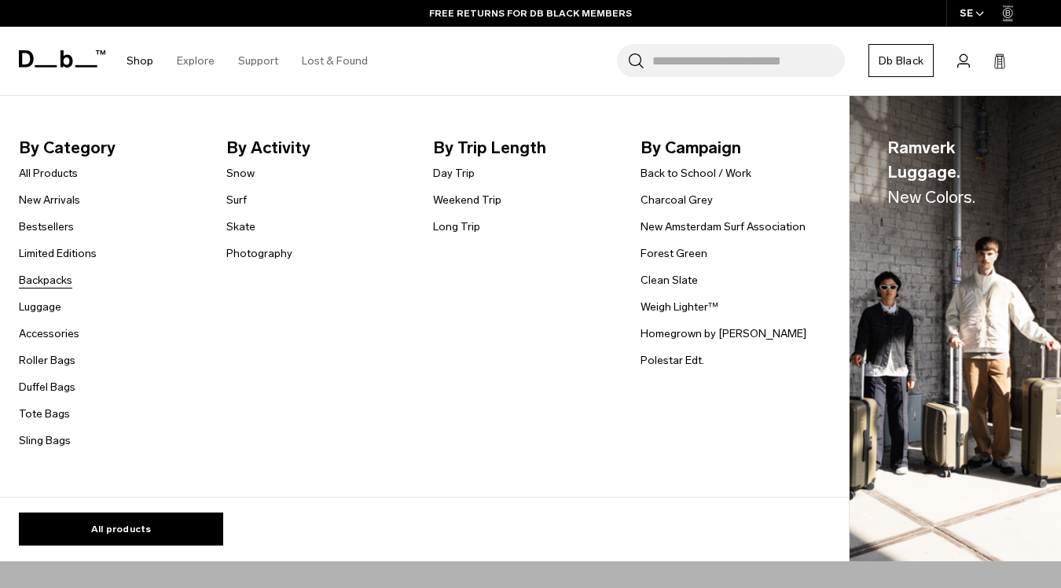
click at [40, 284] on link "Backpacks" at bounding box center [45, 280] width 53 height 17
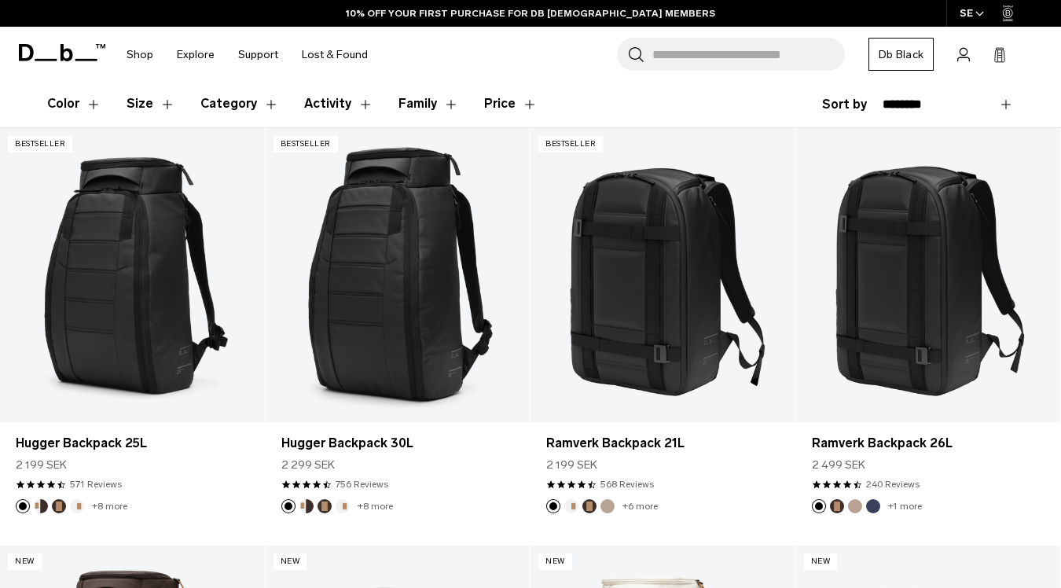
scroll to position [171, 0]
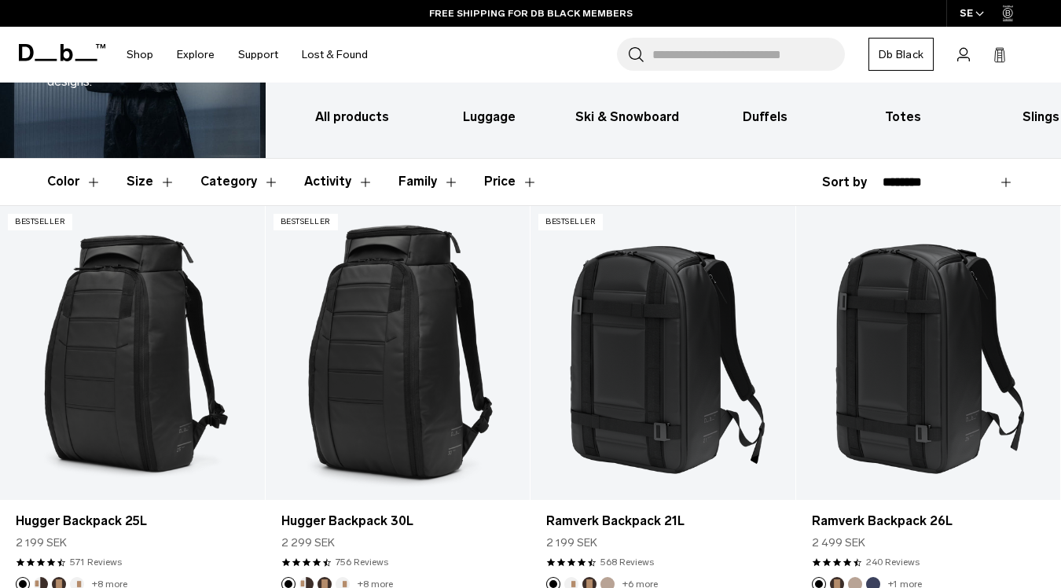
click at [443, 42] on div "Search for Bags, Luggage... Search Close Trending Products All Products Hugger …" at bounding box center [714, 55] width 669 height 56
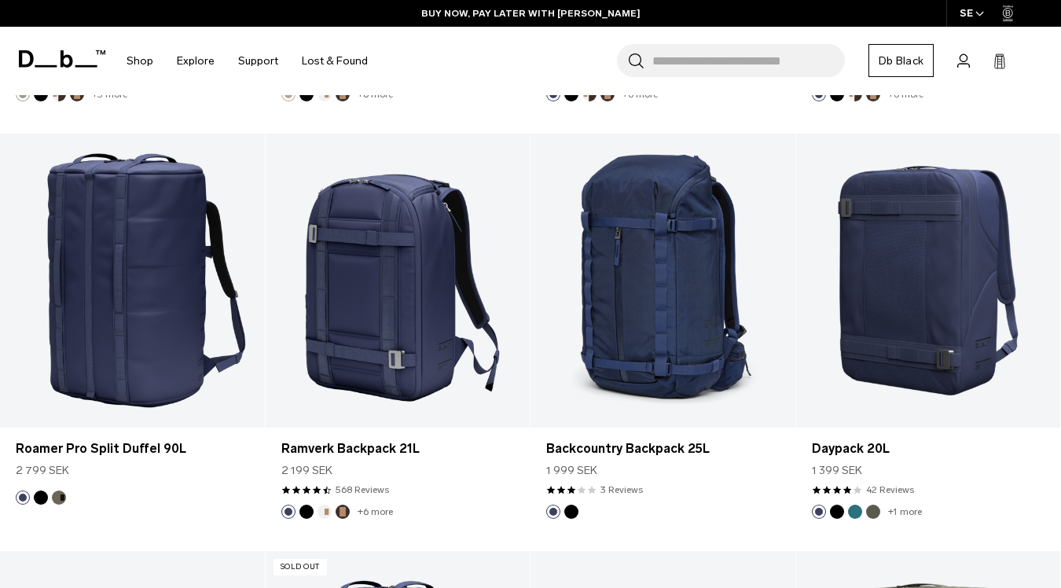
scroll to position [2749, 0]
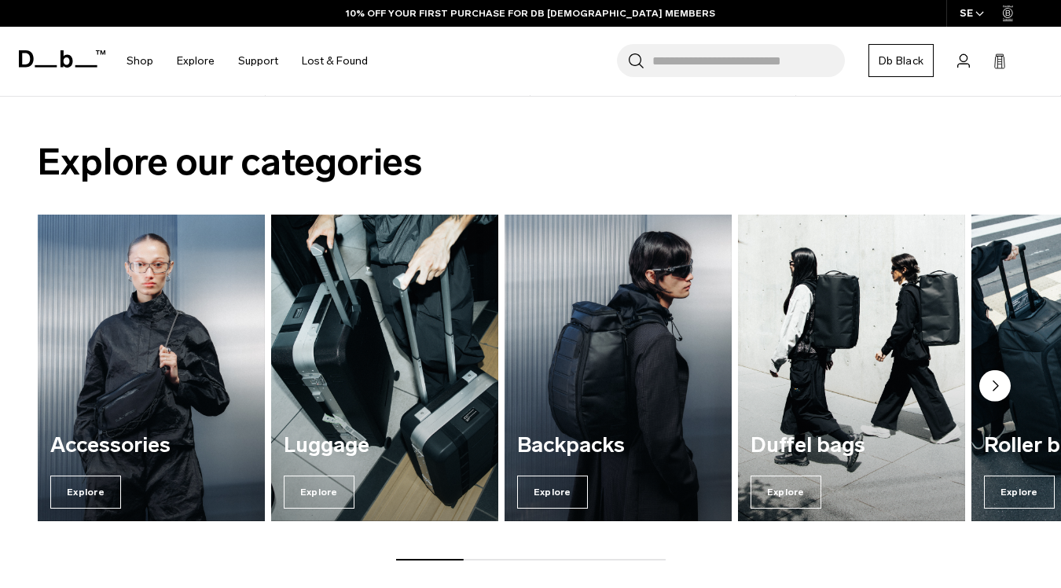
scroll to position [1051, 0]
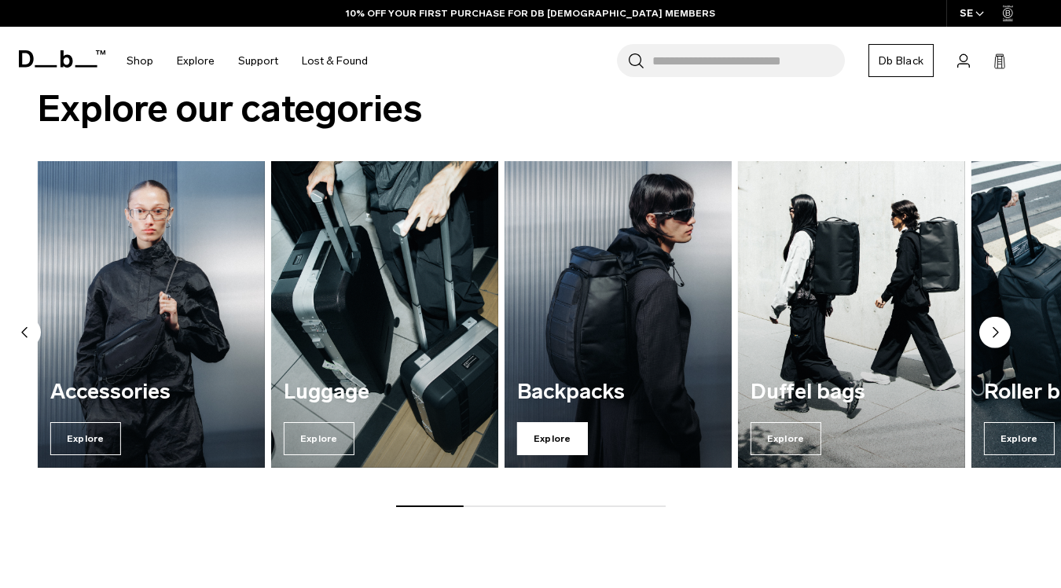
click at [562, 422] on span "Explore" at bounding box center [552, 438] width 71 height 33
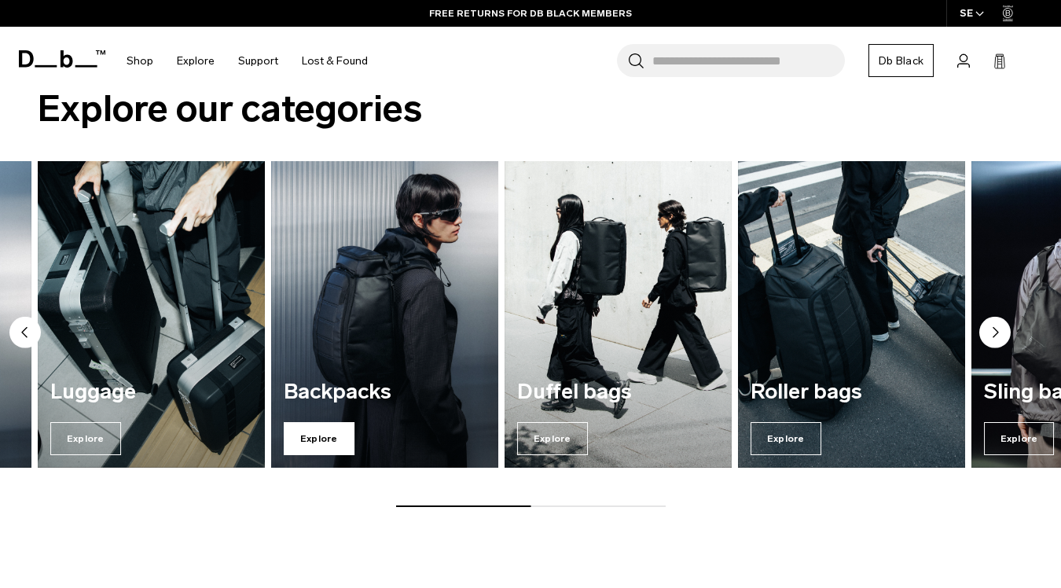
click at [329, 422] on span "Explore" at bounding box center [319, 438] width 71 height 33
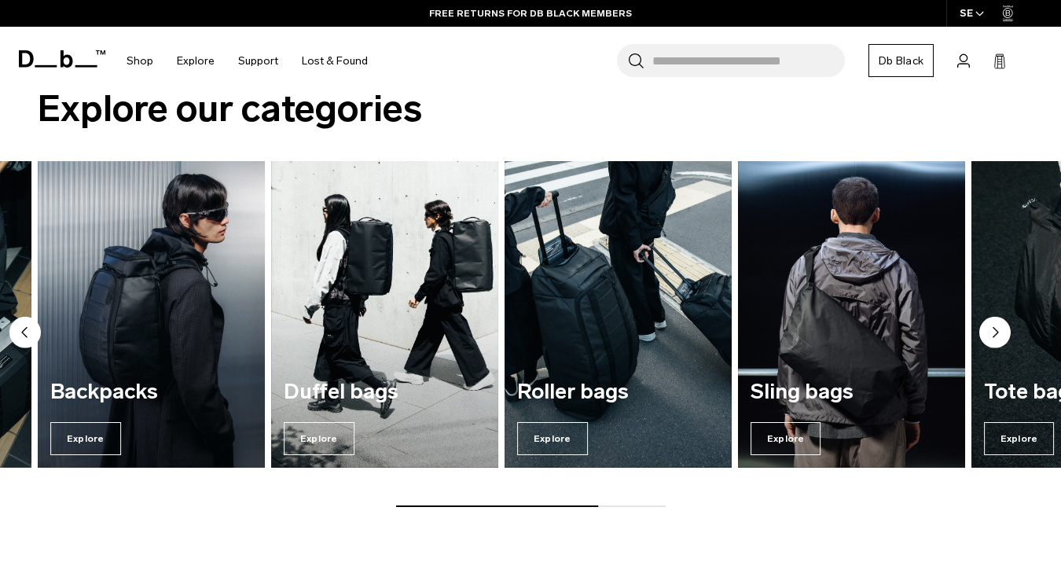
click at [215, 334] on img "3 / 7" at bounding box center [152, 314] width 234 height 316
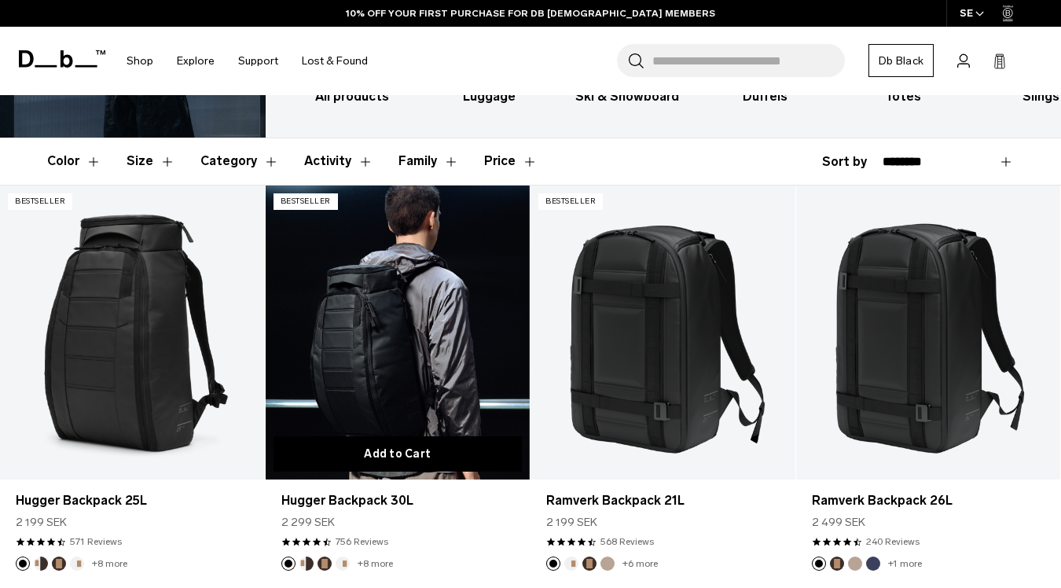
scroll to position [223, 0]
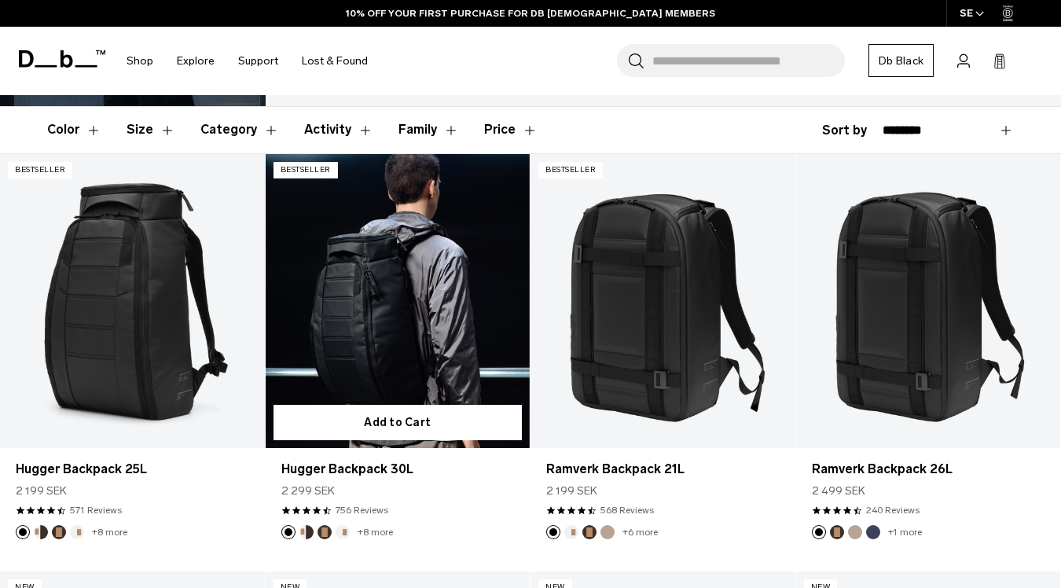
click at [376, 348] on link "Hugger Backpack 30L" at bounding box center [398, 301] width 265 height 294
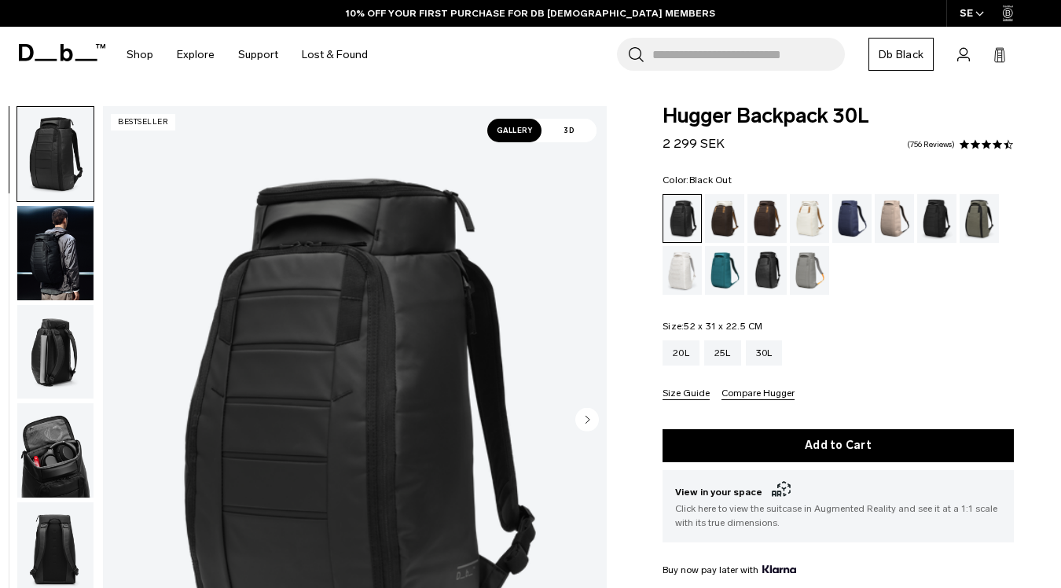
click at [61, 255] on img "button" at bounding box center [55, 253] width 76 height 94
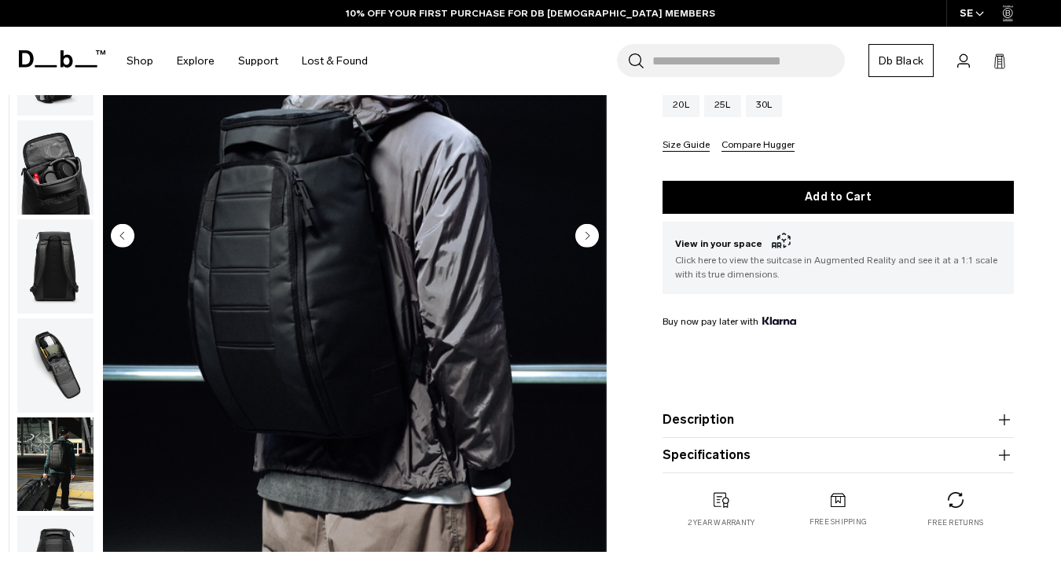
scroll to position [262, 0]
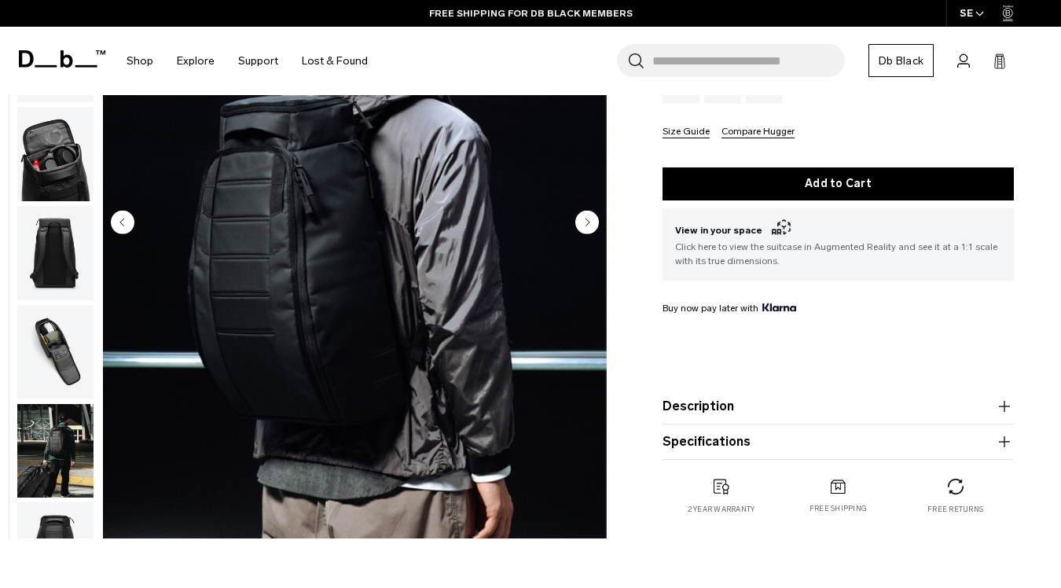
click at [64, 439] on img "button" at bounding box center [55, 451] width 76 height 94
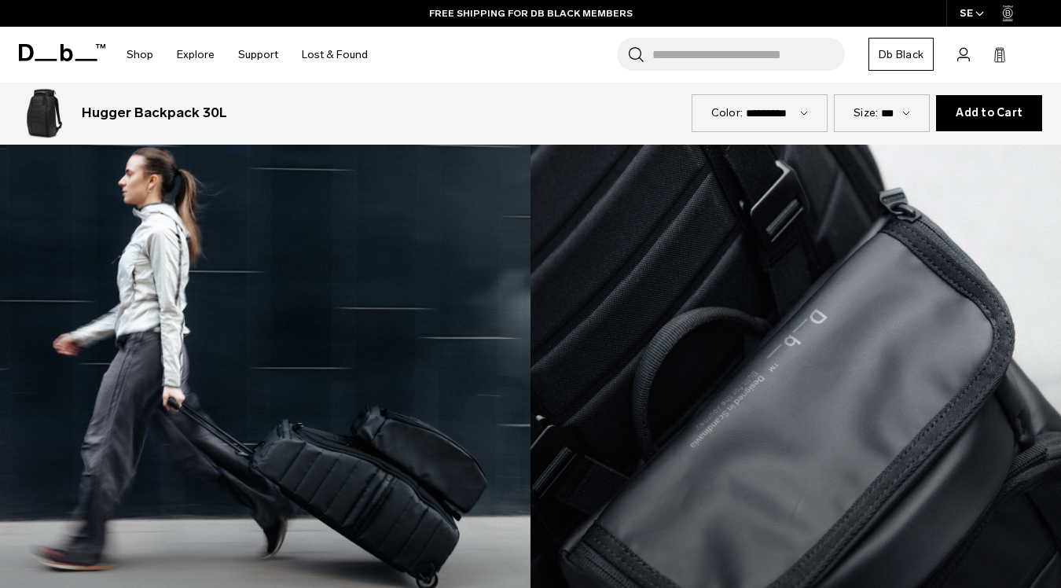
scroll to position [2667, 0]
